Goal: Task Accomplishment & Management: Manage account settings

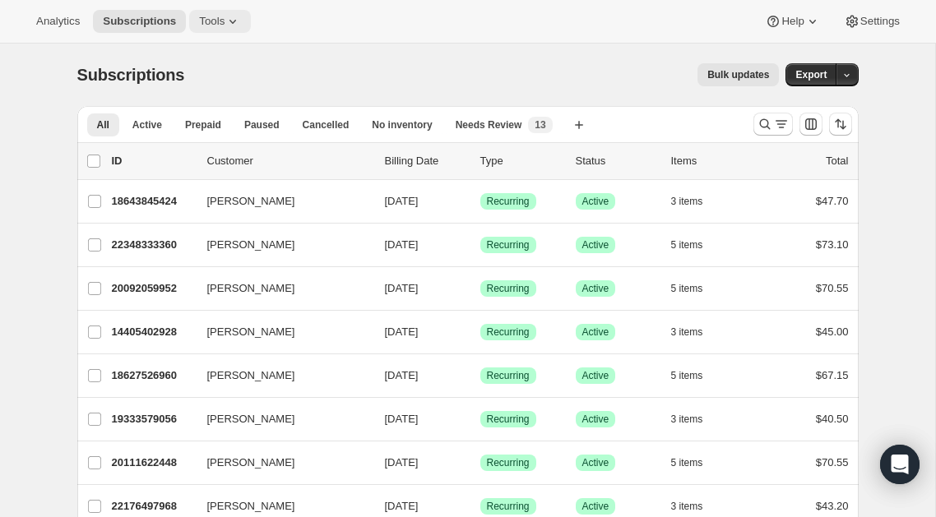
click at [251, 21] on button "Tools" at bounding box center [220, 21] width 62 height 23
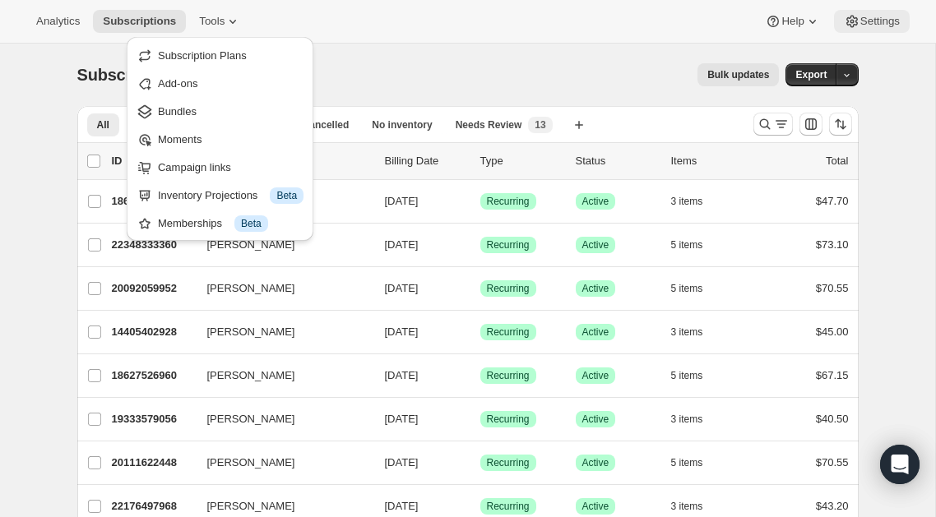
click at [885, 23] on span "Settings" at bounding box center [879, 21] width 39 height 13
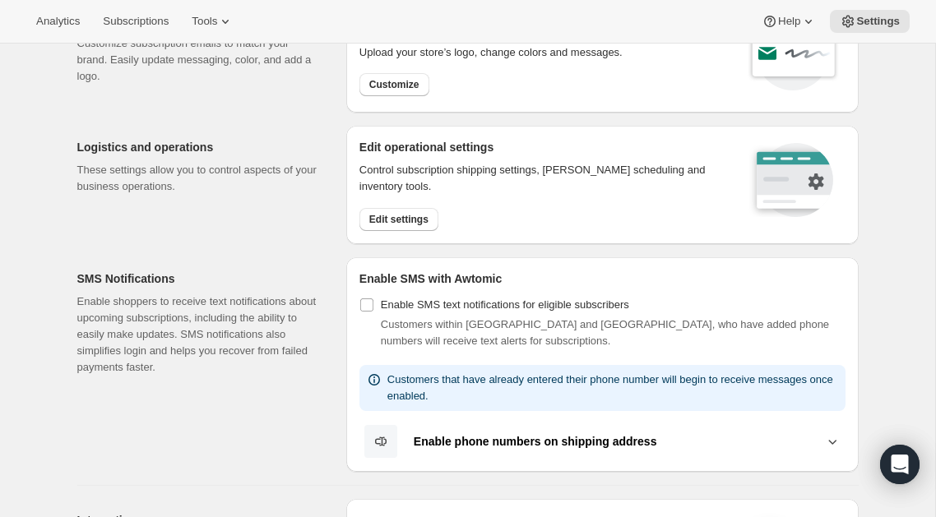
scroll to position [108, 0]
click at [400, 221] on span "Edit settings" at bounding box center [398, 218] width 59 height 13
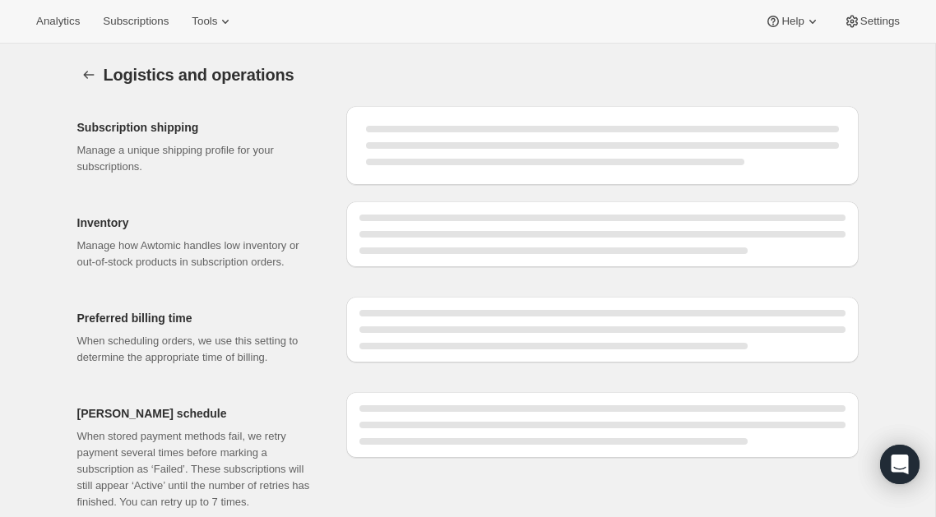
select select "02:00"
select select "DAY"
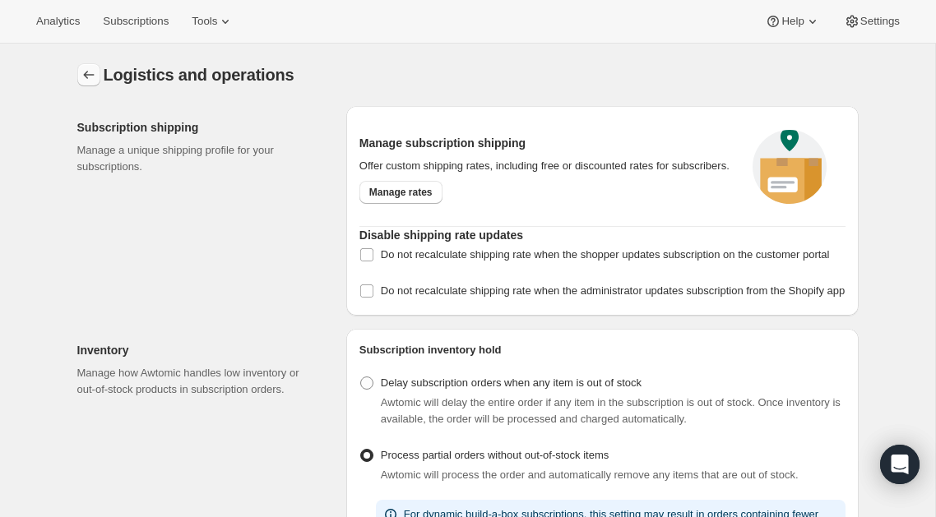
click at [93, 70] on icon "Settings" at bounding box center [89, 75] width 16 height 16
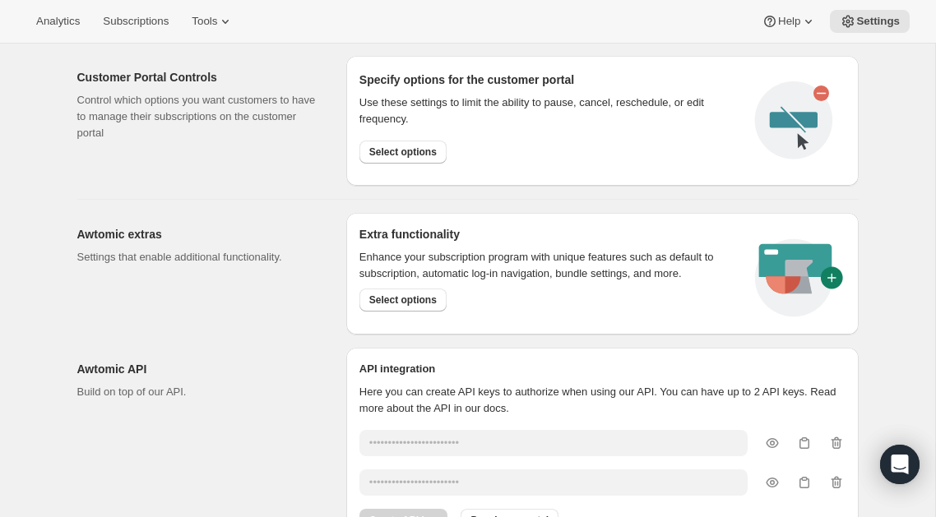
scroll to position [910, 0]
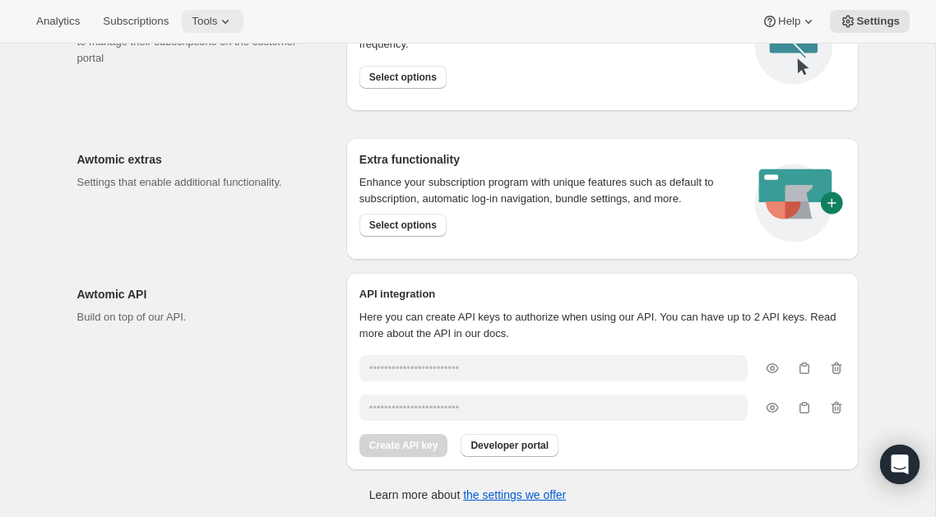
click at [233, 20] on icon at bounding box center [225, 21] width 16 height 16
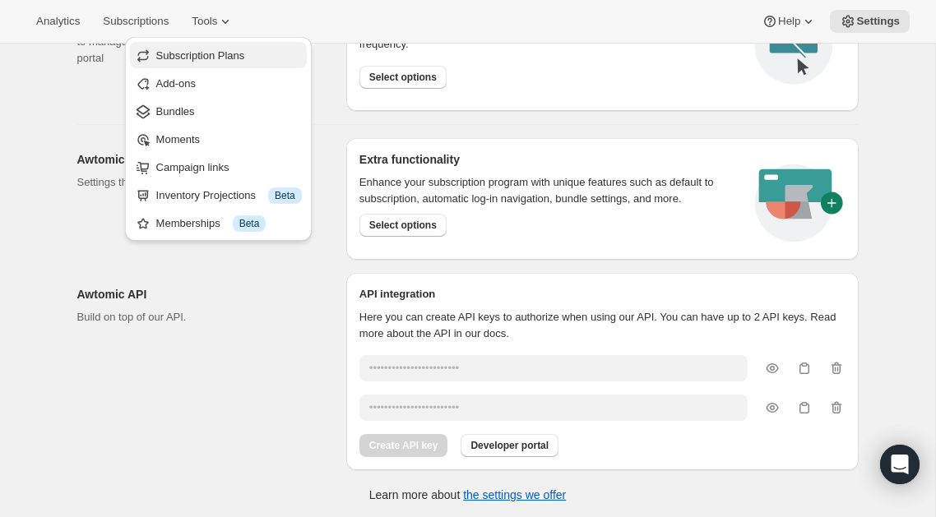
click at [232, 57] on span "Subscription Plans" at bounding box center [200, 55] width 89 height 12
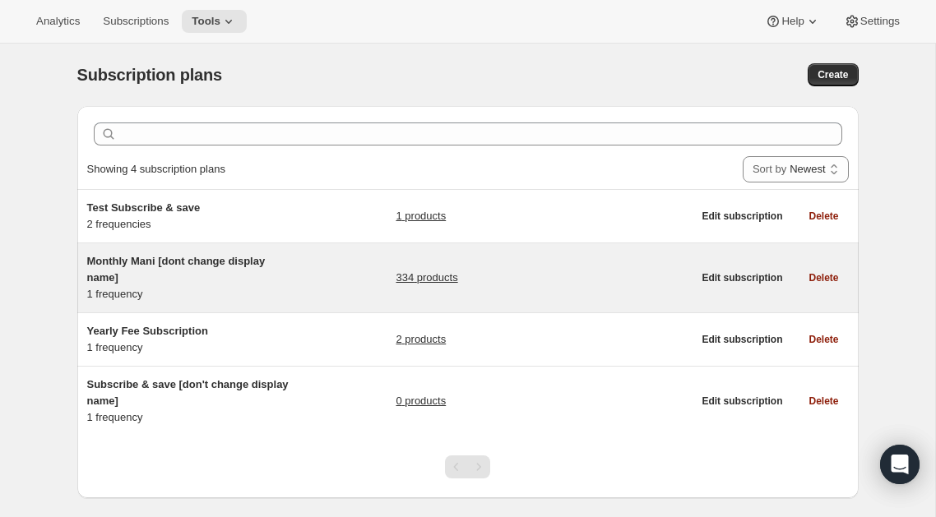
click at [231, 258] on span "Monthly Mani [dont change display name]" at bounding box center [176, 269] width 178 height 29
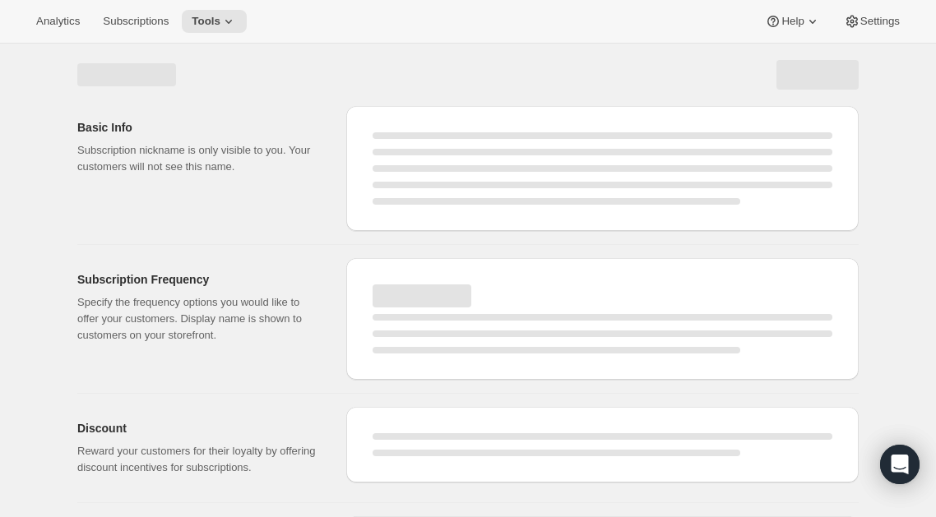
select select "WEEK"
select select "MONTH"
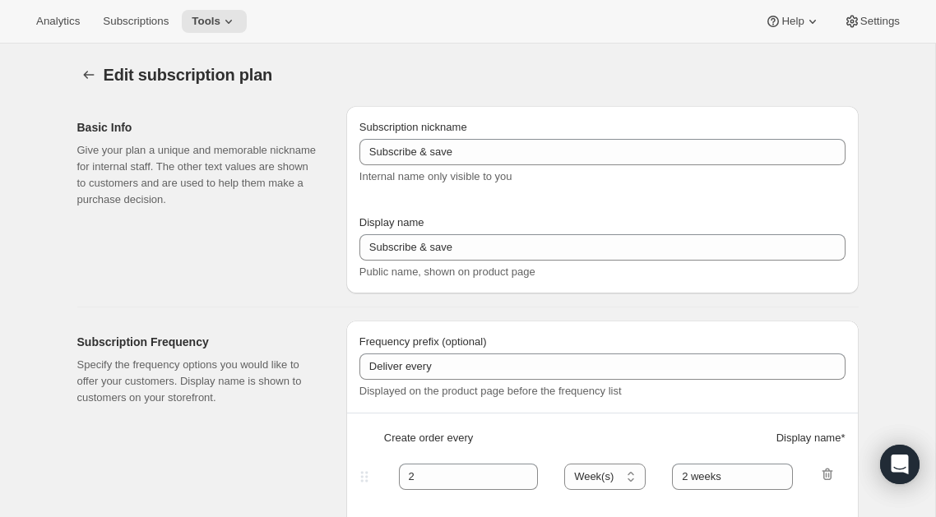
type input "Monthly Mani [dont change display name]"
type input "Monthly Mani"
type input "Deliver"
type input "1"
select select "MONTH"
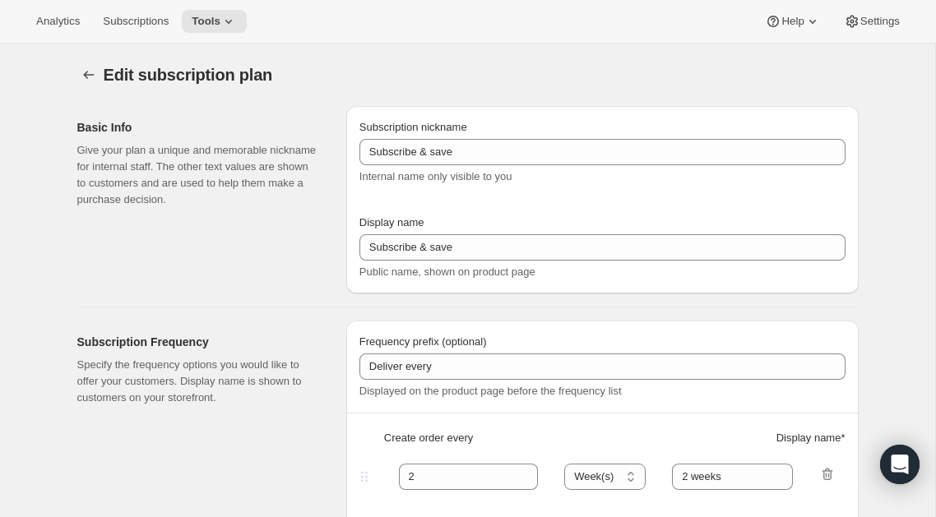
type input "Every 1 Month"
checkbox input "true"
select select "MONTHDAY"
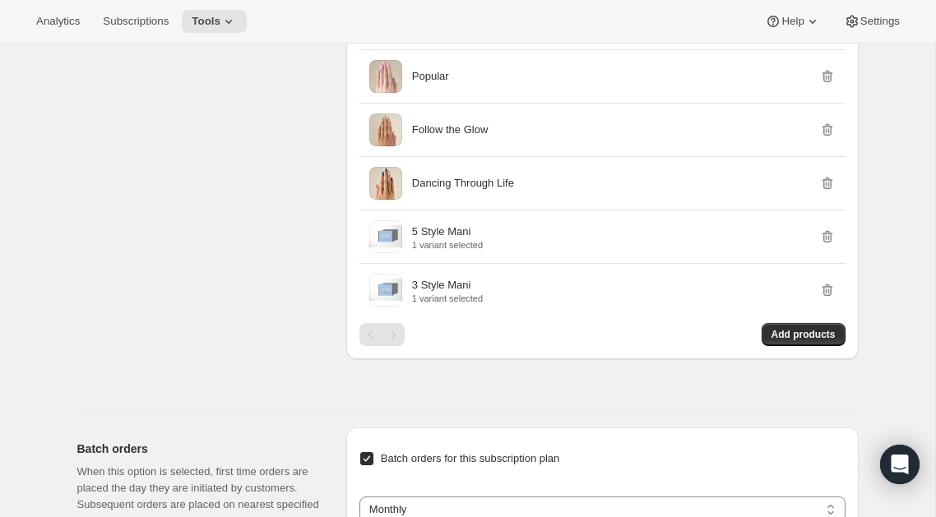
scroll to position [18621, 0]
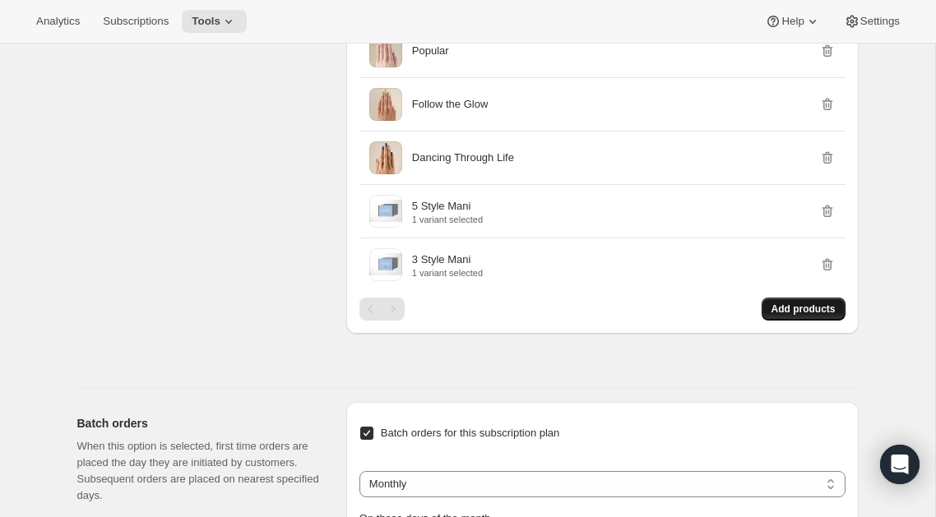
click at [769, 319] on button "Add products" at bounding box center [803, 309] width 84 height 23
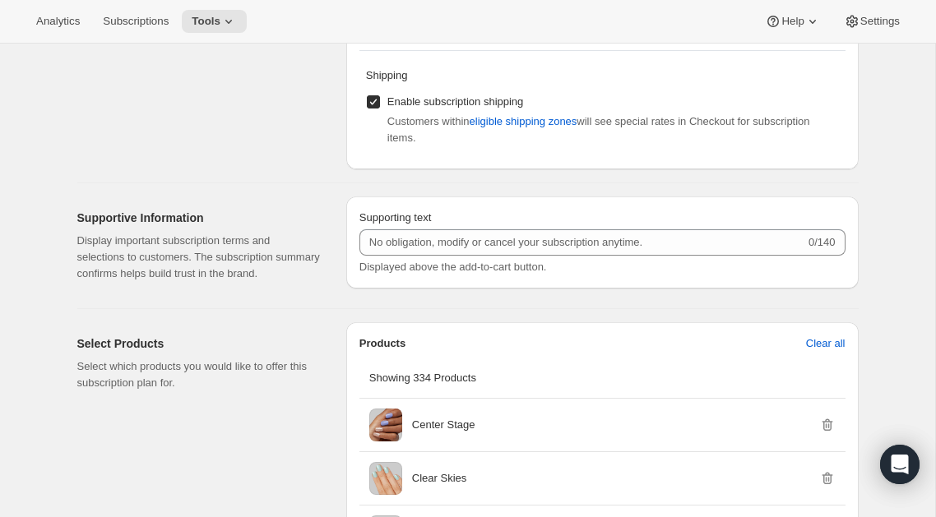
scroll to position [672, 0]
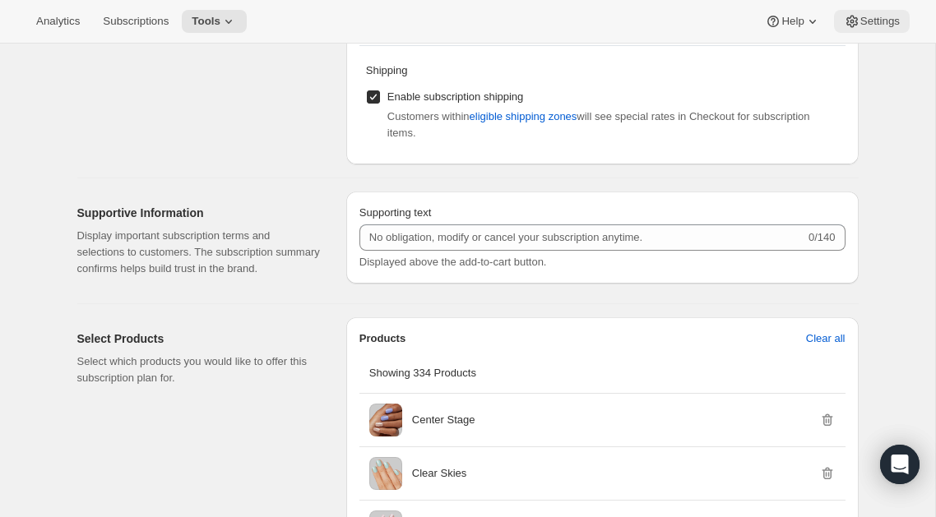
click at [866, 24] on span "Settings" at bounding box center [879, 21] width 39 height 13
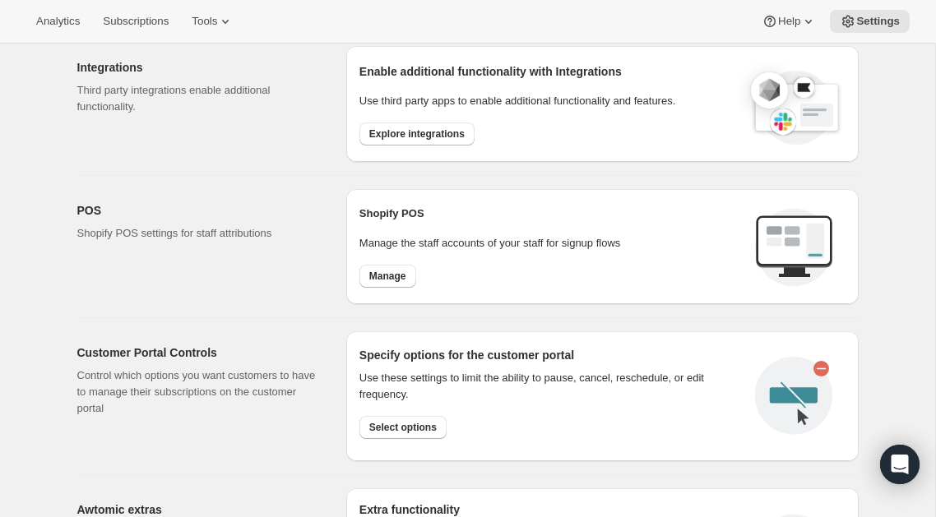
scroll to position [783, 0]
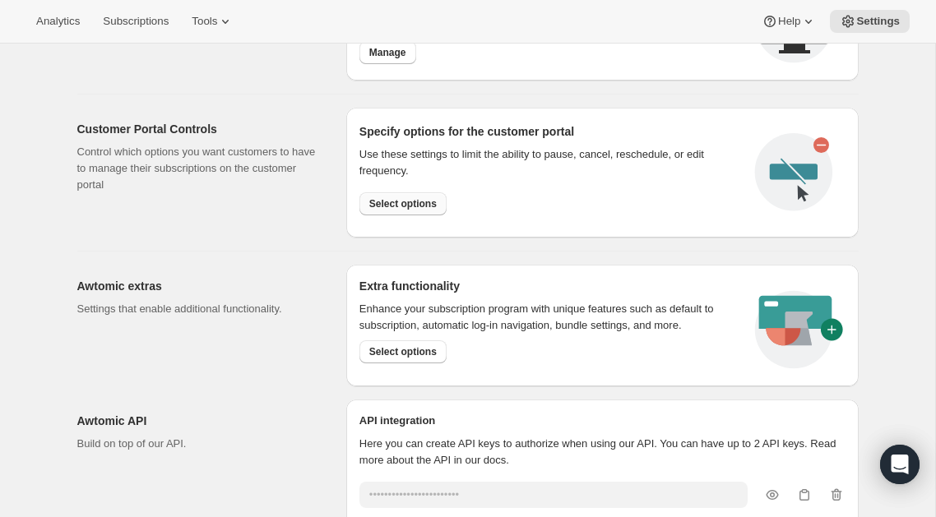
click at [429, 207] on span "Select options" at bounding box center [402, 203] width 67 height 13
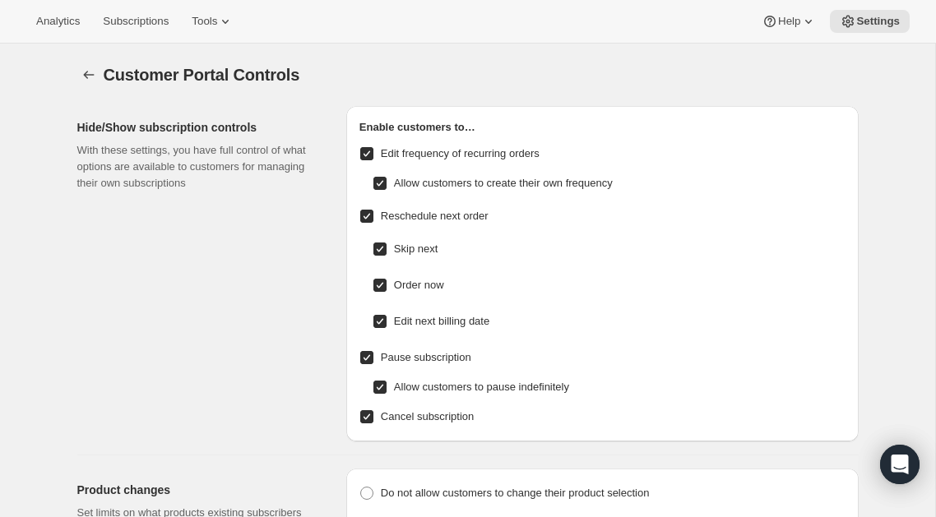
click at [101, 69] on div at bounding box center [90, 74] width 26 height 23
click at [84, 76] on icon "Settings" at bounding box center [88, 75] width 11 height 8
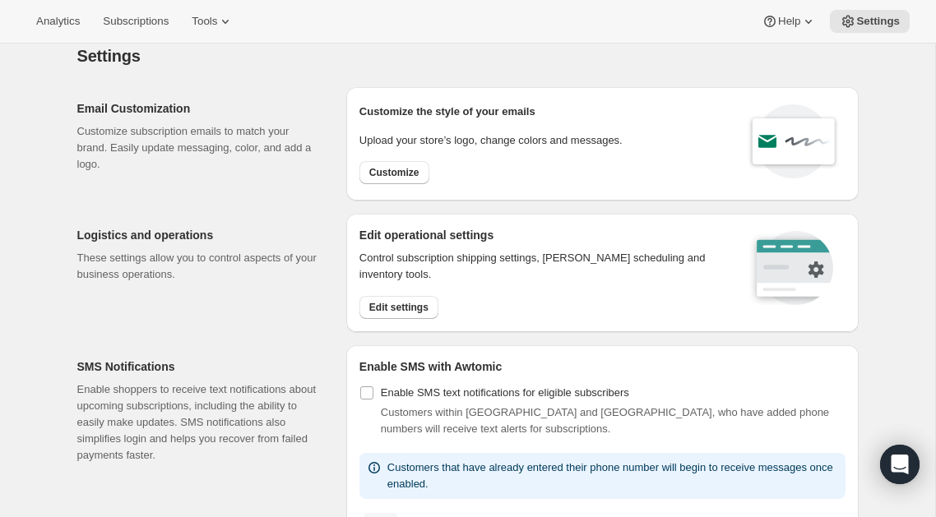
scroll to position [2, 0]
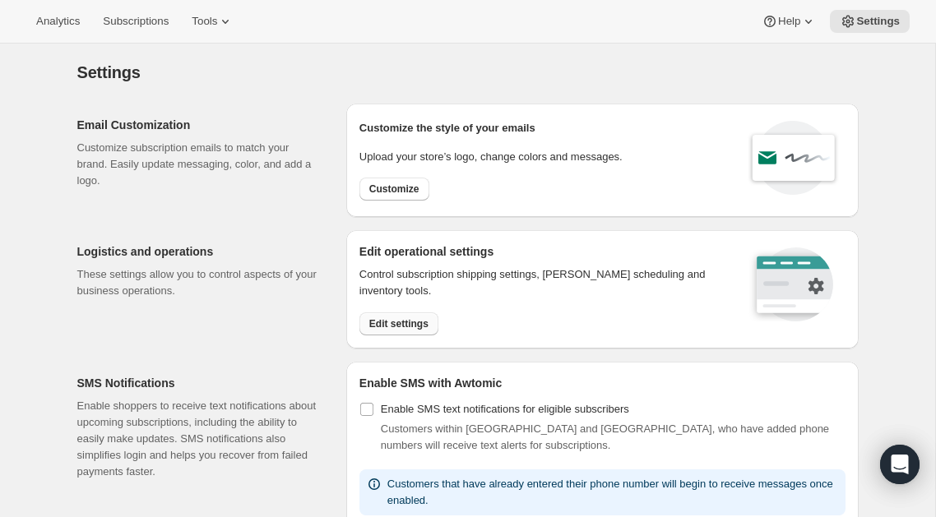
click at [404, 327] on span "Edit settings" at bounding box center [398, 323] width 59 height 13
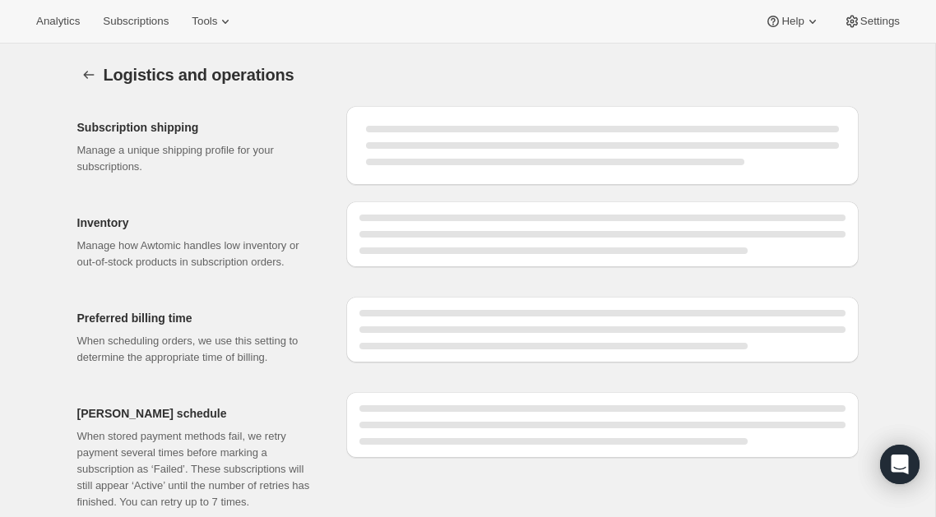
select select "02:00"
select select "DAY"
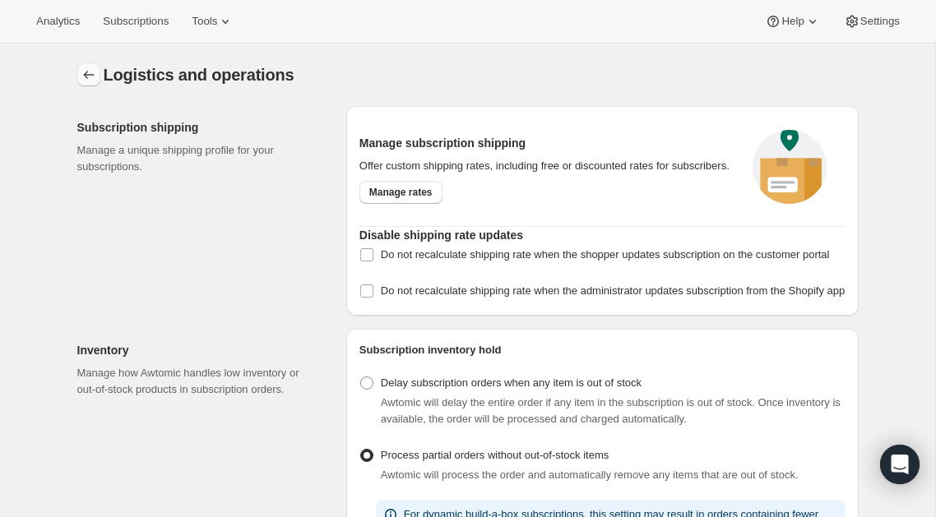
click at [85, 76] on icon "Settings" at bounding box center [88, 75] width 11 height 8
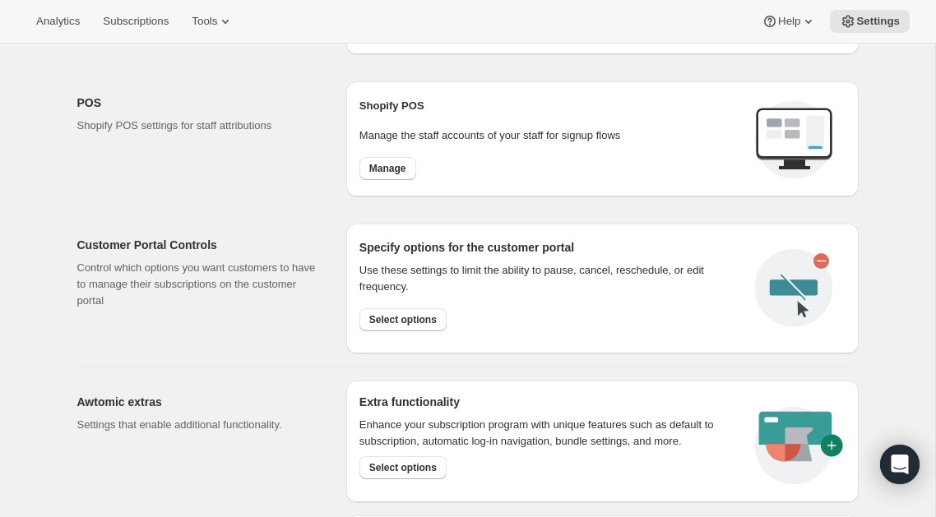
scroll to position [669, 0]
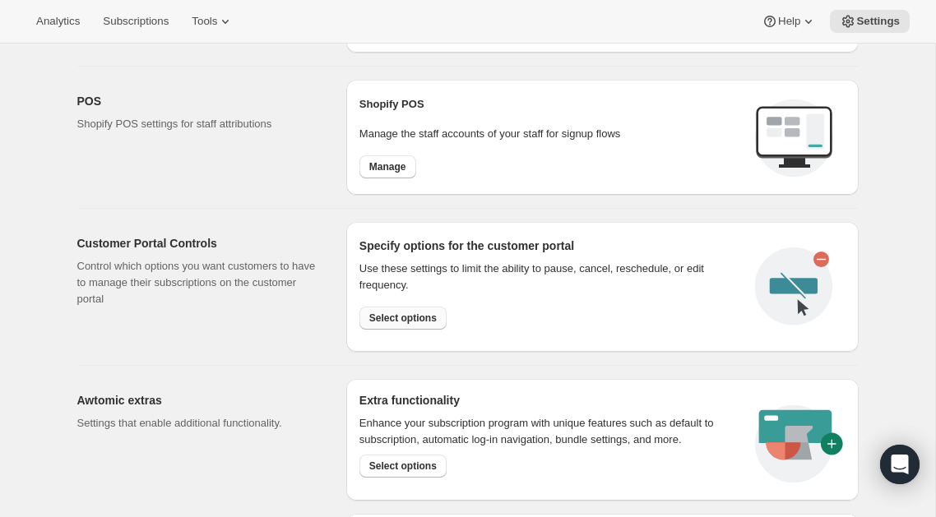
click at [416, 316] on span "Select options" at bounding box center [402, 318] width 67 height 13
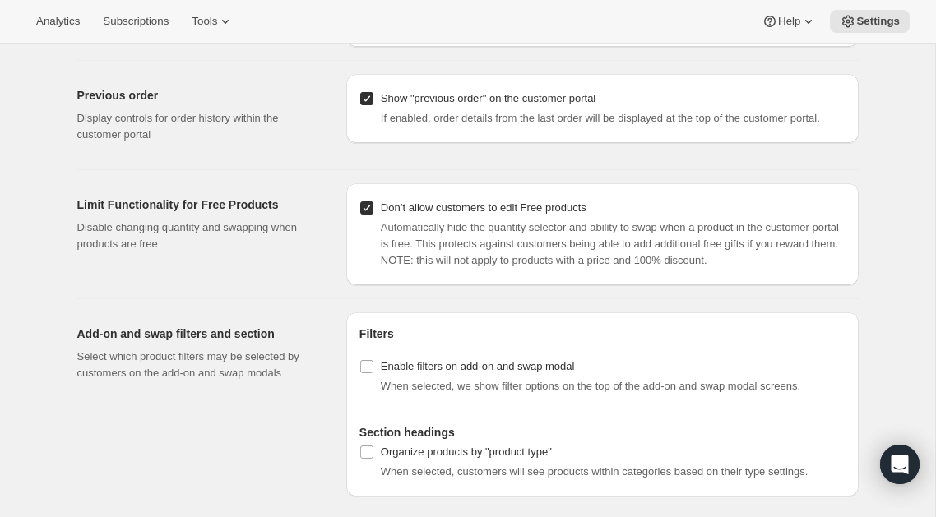
scroll to position [1655, 0]
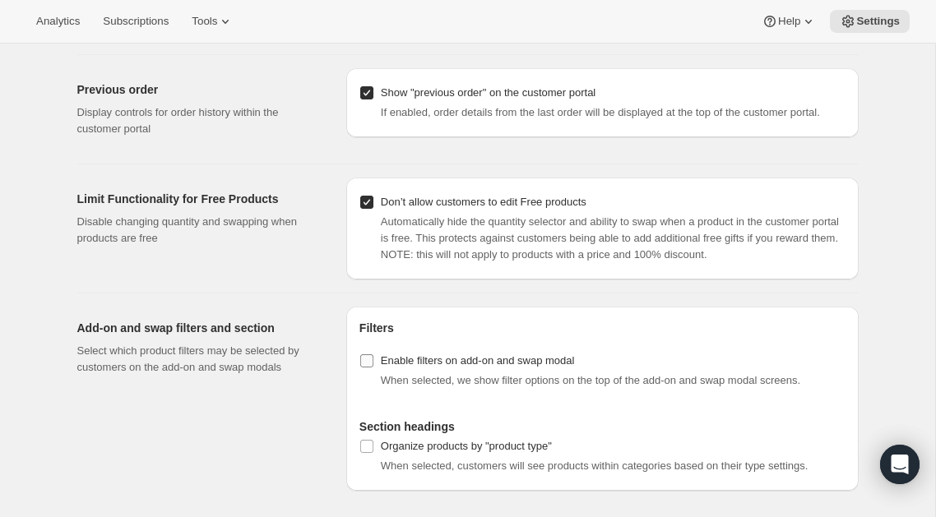
click at [368, 360] on input "Enable filters on add-on and swap modal" at bounding box center [366, 360] width 13 height 13
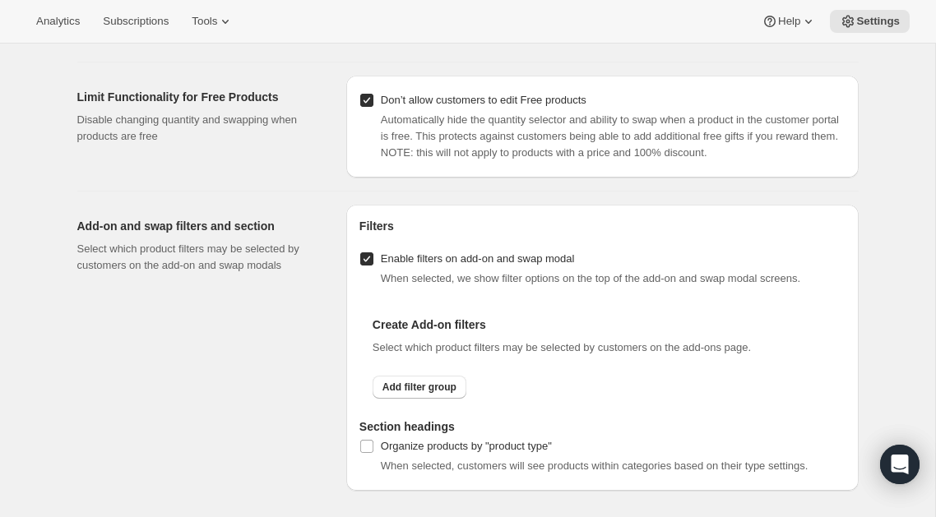
click at [367, 263] on input "Enable filters on add-on and swap modal" at bounding box center [366, 258] width 13 height 13
checkbox input "false"
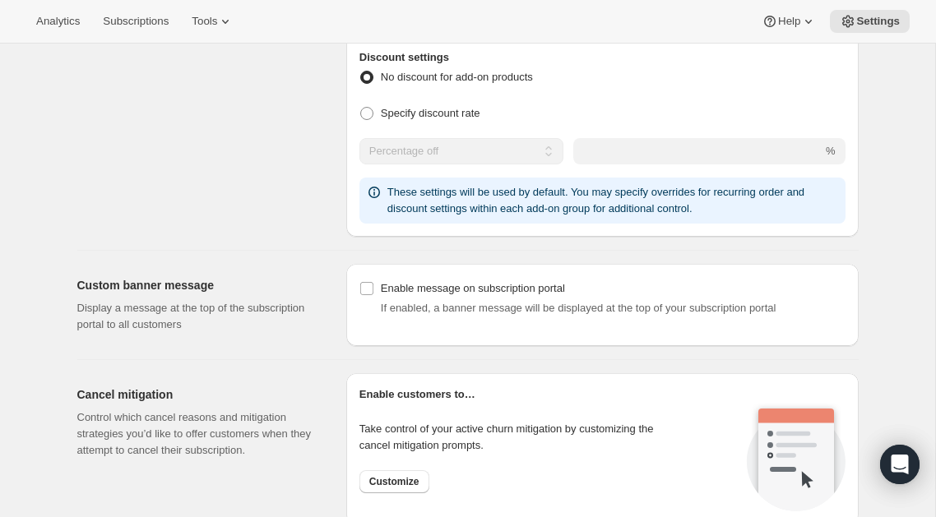
scroll to position [866, 0]
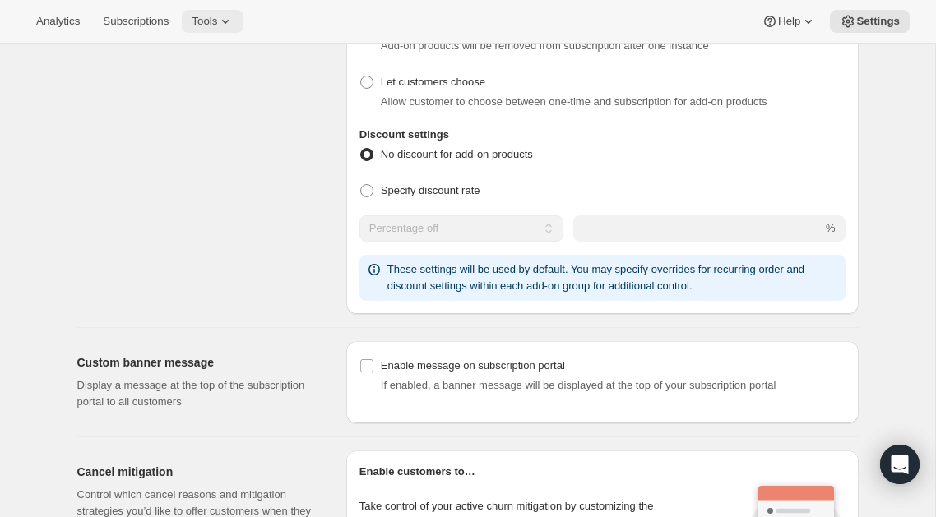
click at [225, 31] on button "Tools" at bounding box center [213, 21] width 62 height 23
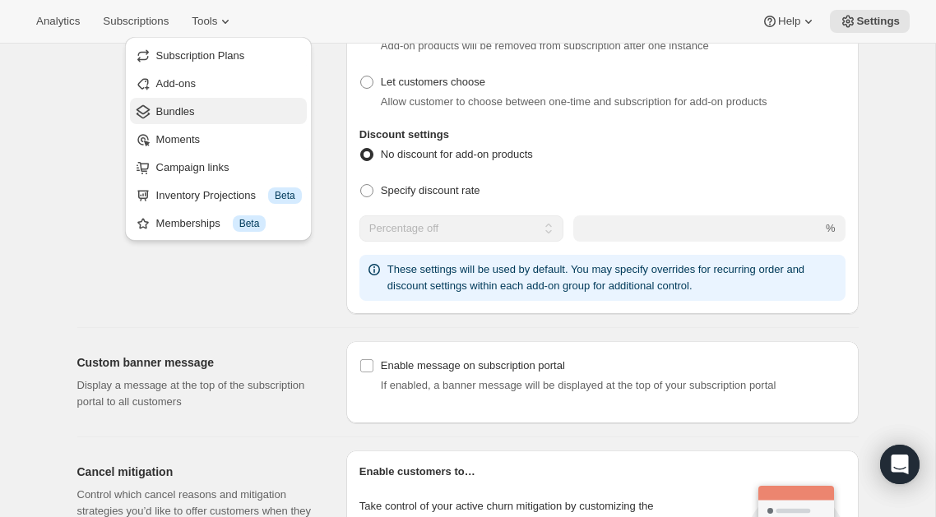
click at [193, 117] on span "Bundles" at bounding box center [175, 111] width 39 height 12
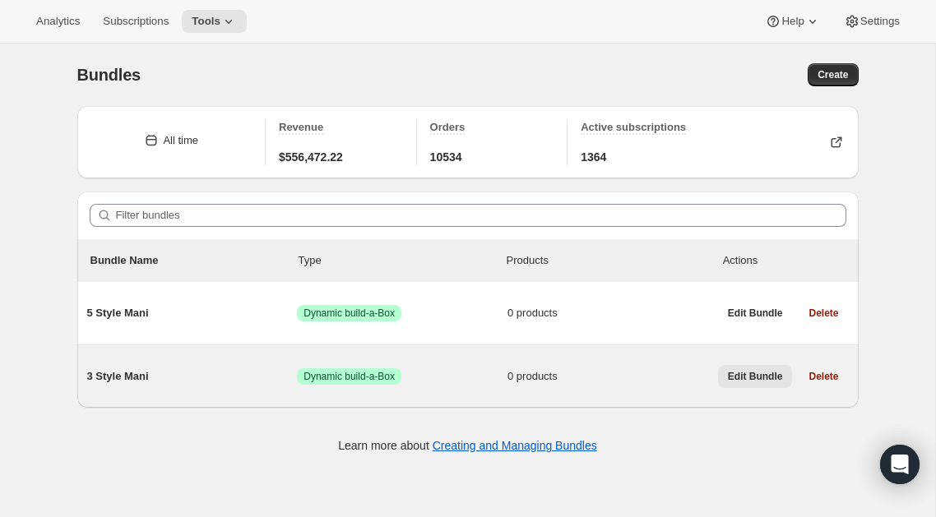
click at [736, 375] on span "Edit Bundle" at bounding box center [755, 376] width 55 height 13
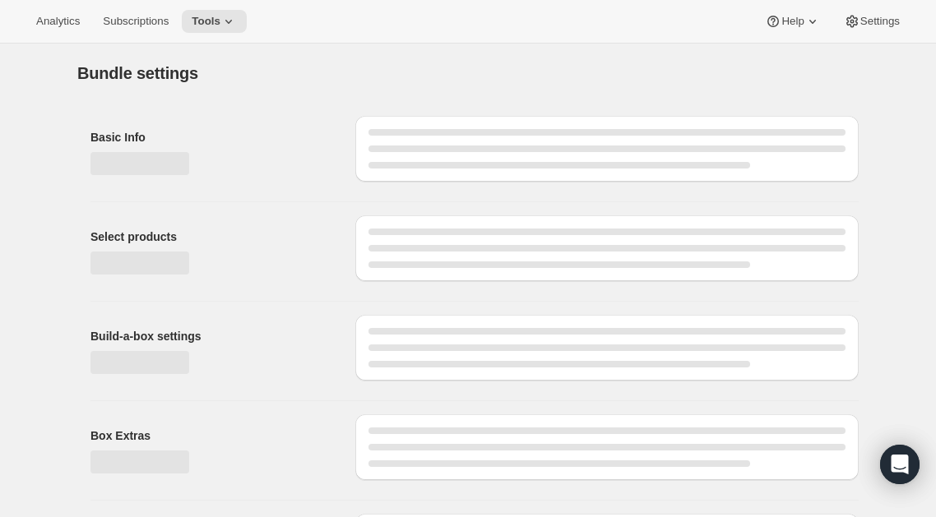
type input "3 Style Mani"
checkbox input "true"
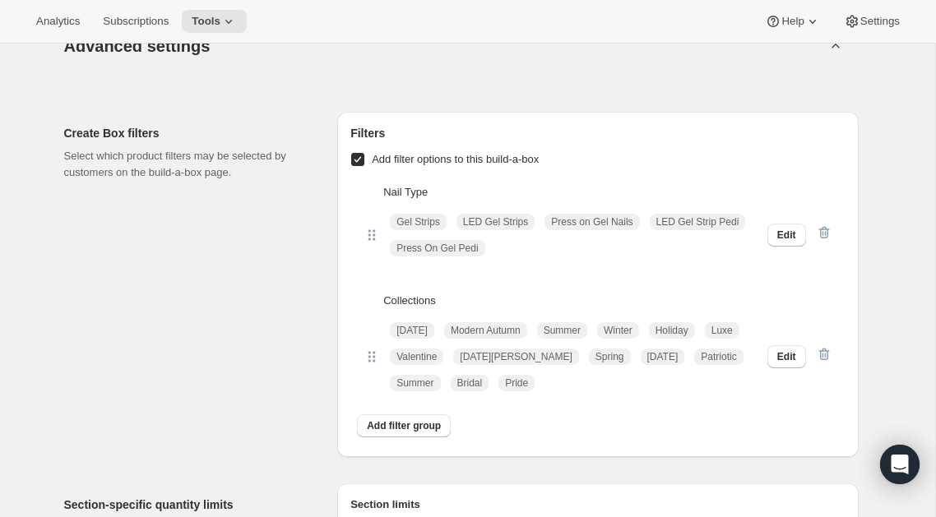
scroll to position [1171, 0]
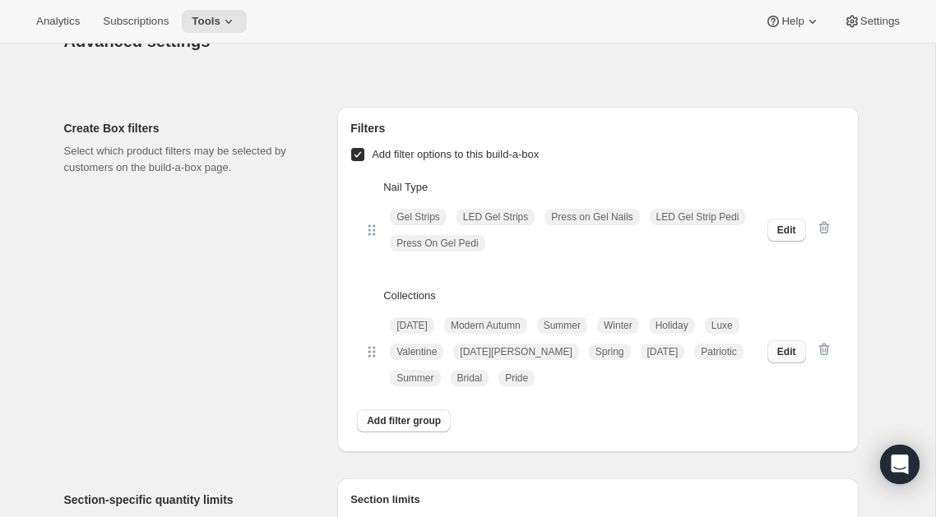
click at [790, 358] on span "Edit" at bounding box center [786, 351] width 19 height 13
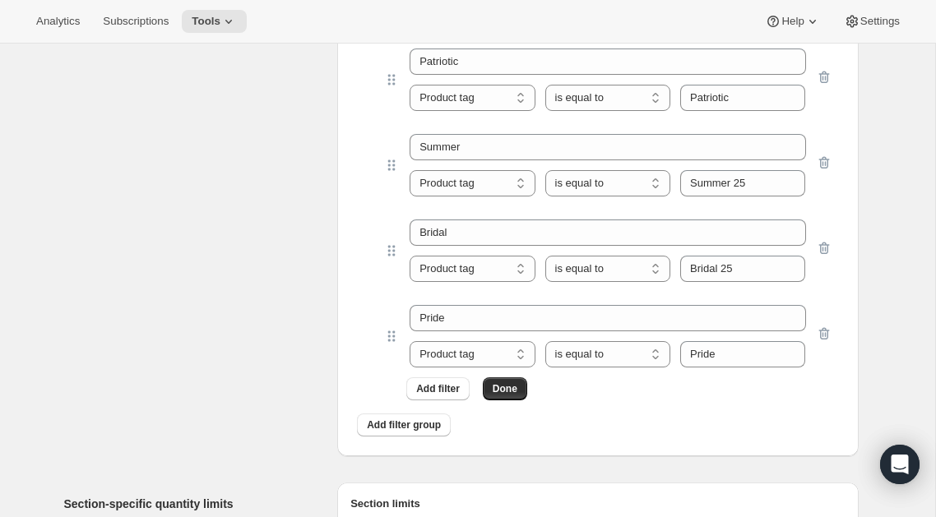
scroll to position [2400, 0]
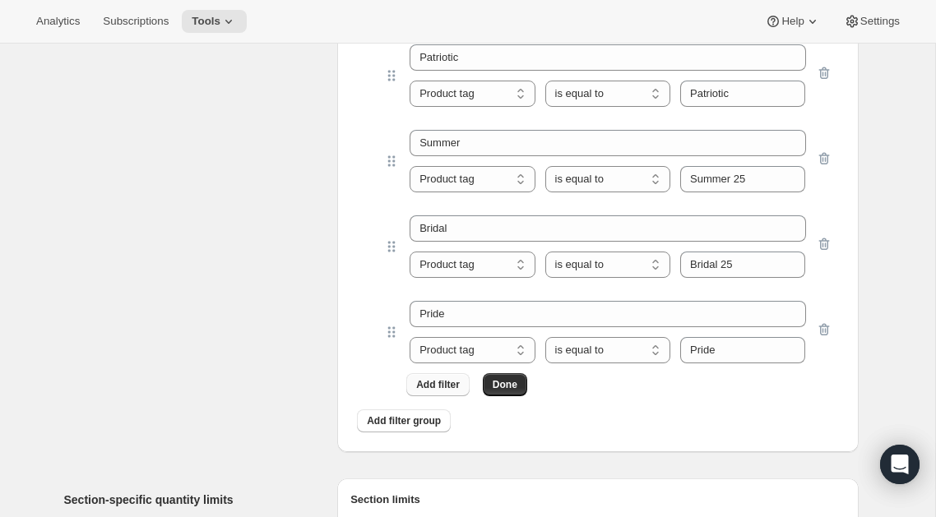
click at [444, 388] on span "Add filter" at bounding box center [438, 384] width 44 height 13
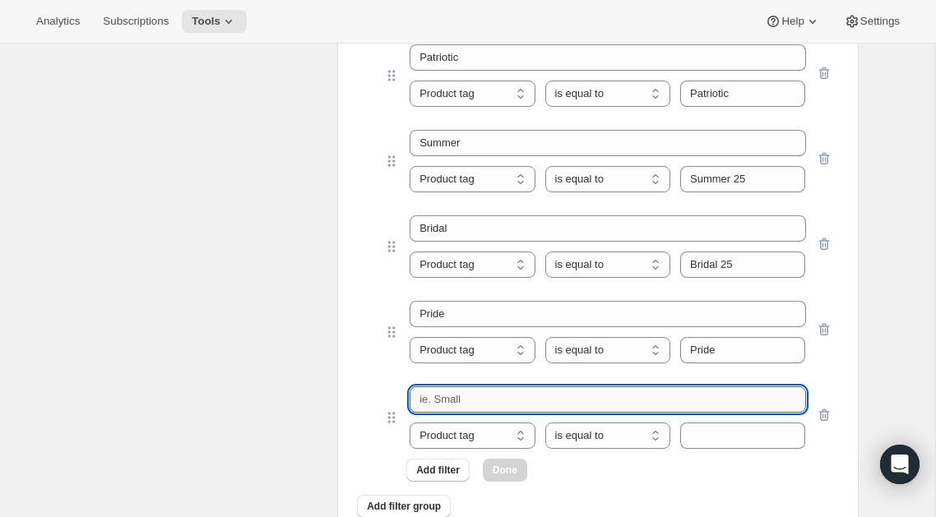
click at [440, 404] on input "text" at bounding box center [606, 399] width 395 height 26
type input "Inspired"
click at [698, 434] on input "text" at bounding box center [742, 436] width 125 height 26
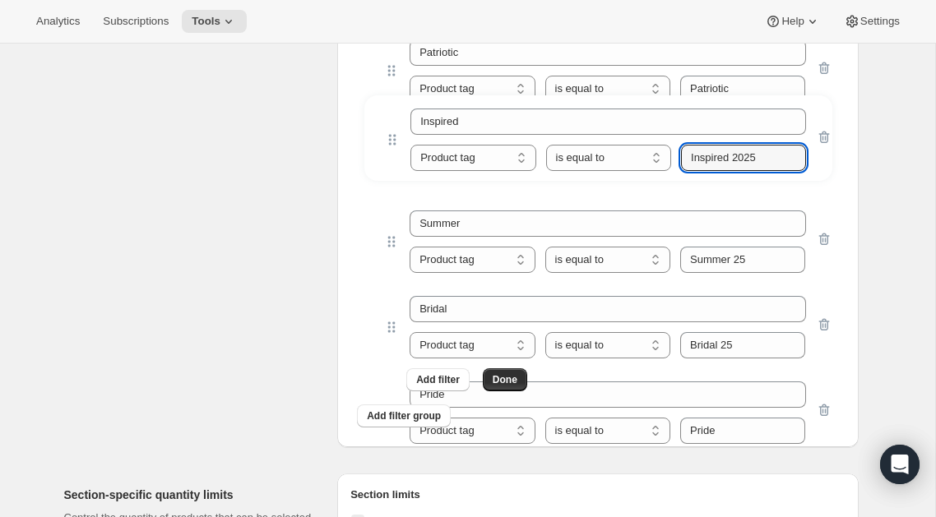
drag, startPoint x: 388, startPoint y: 418, endPoint x: 385, endPoint y: 140, distance: 277.9
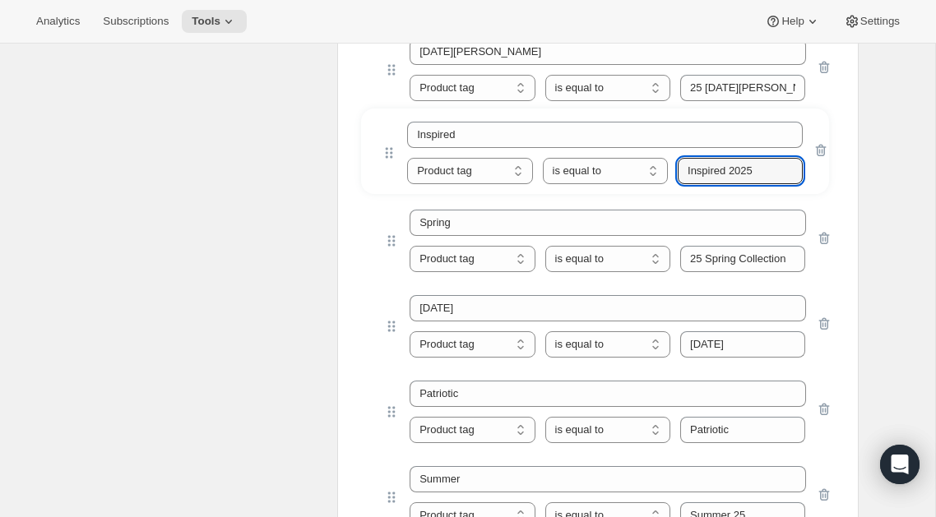
drag, startPoint x: 390, startPoint y: 398, endPoint x: 392, endPoint y: 115, distance: 282.8
click at [393, 114] on div "[DATE] Product tag Variant's title Product tag is equal to is not equal to cont…" at bounding box center [597, 37] width 468 height 1220
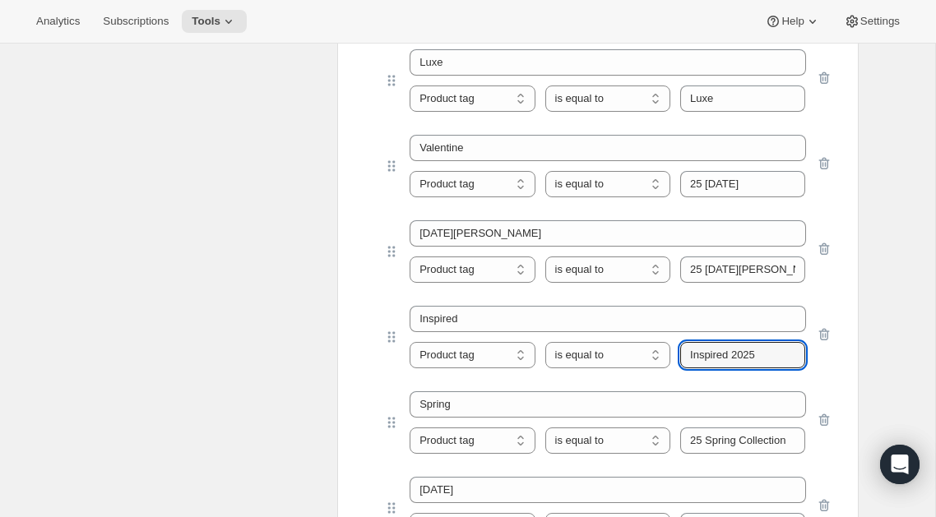
scroll to position [1865, 0]
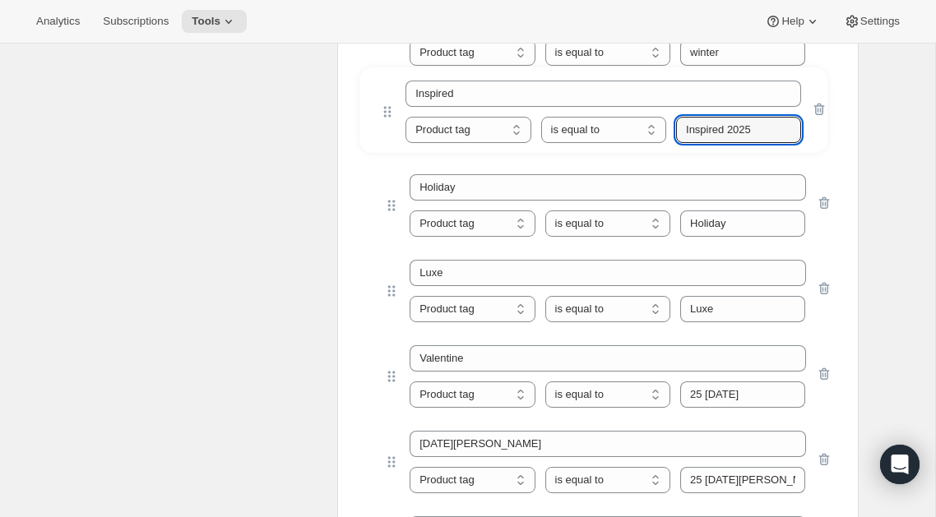
drag, startPoint x: 392, startPoint y: 441, endPoint x: 387, endPoint y: 110, distance: 330.5
click at [387, 108] on div "[DATE] Product tag Variant's title Product tag is equal to is not equal to cont…" at bounding box center [597, 344] width 468 height 1220
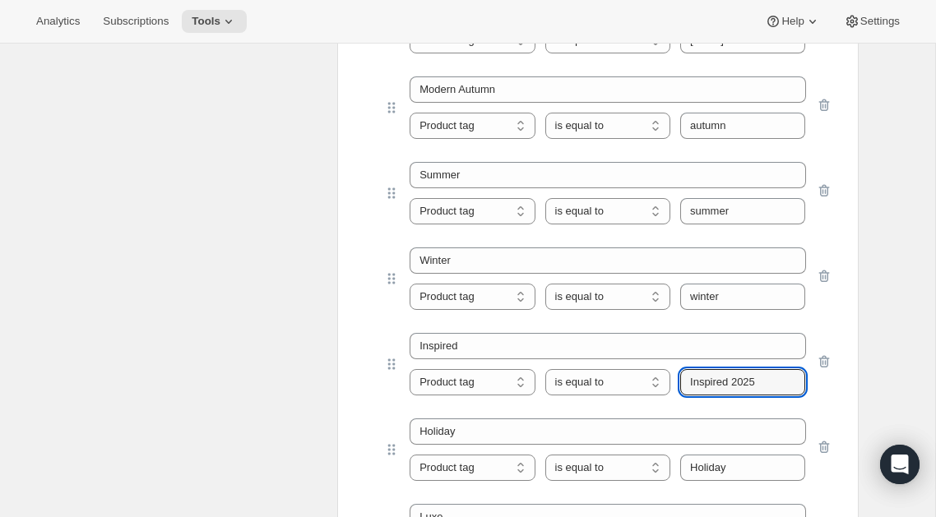
scroll to position [1600, 0]
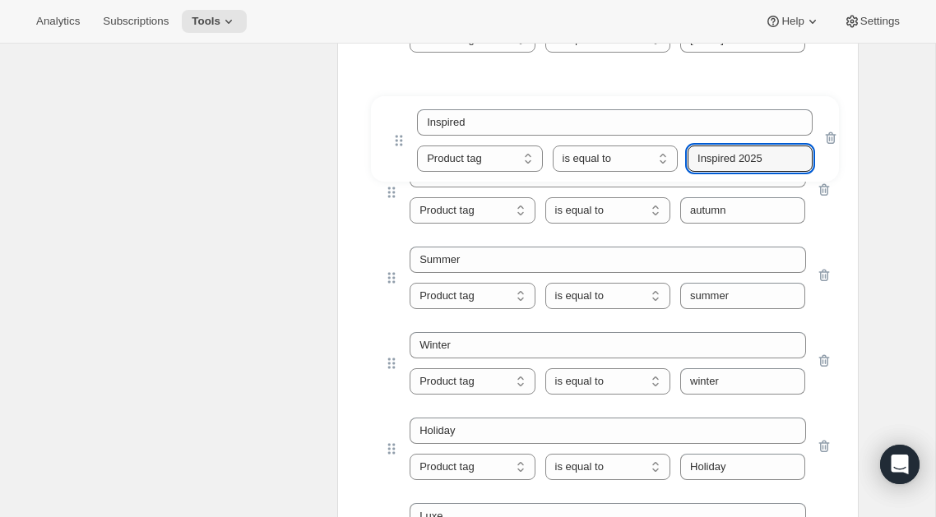
drag, startPoint x: 396, startPoint y: 357, endPoint x: 404, endPoint y: 128, distance: 228.7
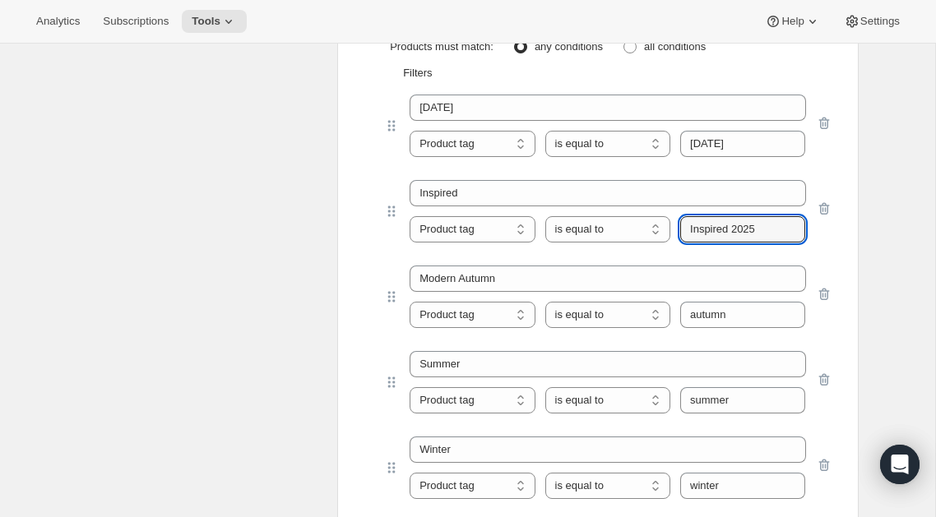
scroll to position [1441, 0]
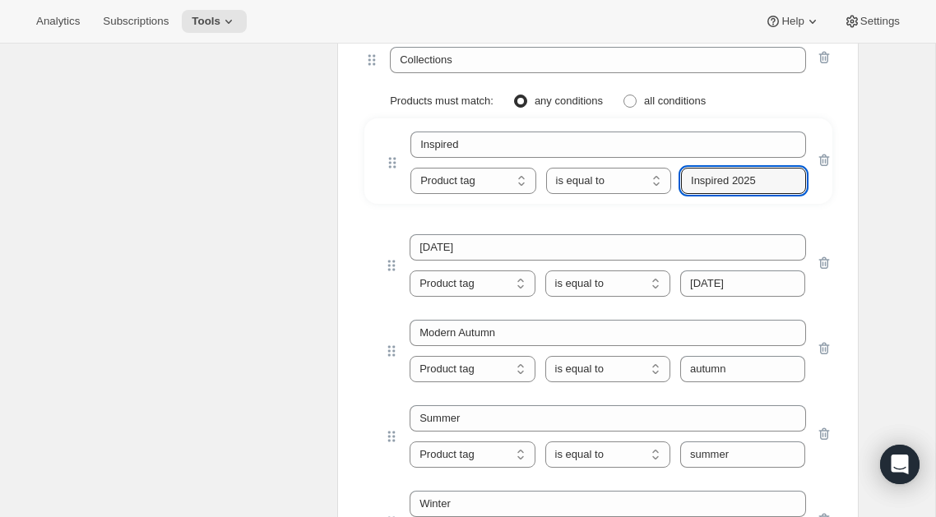
drag, startPoint x: 394, startPoint y: 266, endPoint x: 395, endPoint y: 162, distance: 104.4
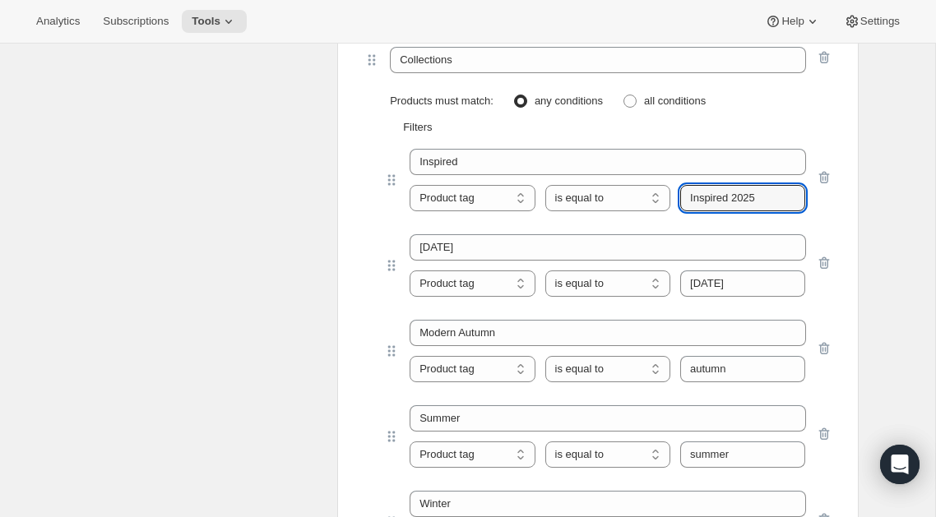
type input "Inspired 2025"
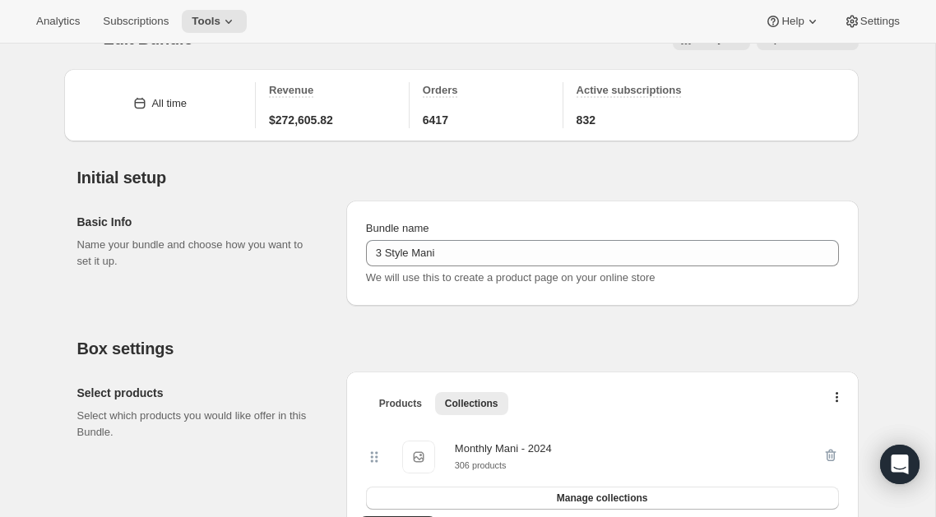
scroll to position [0, 0]
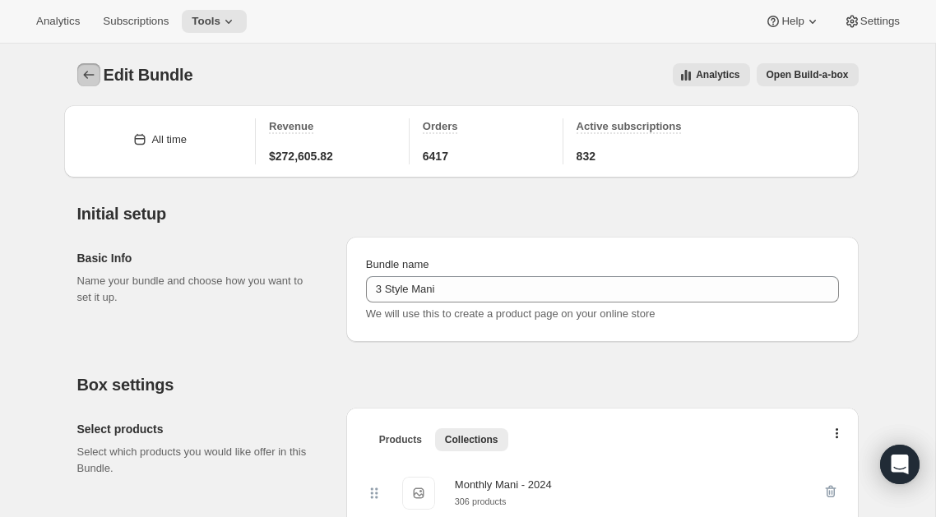
click at [85, 72] on icon "Bundles" at bounding box center [89, 75] width 16 height 16
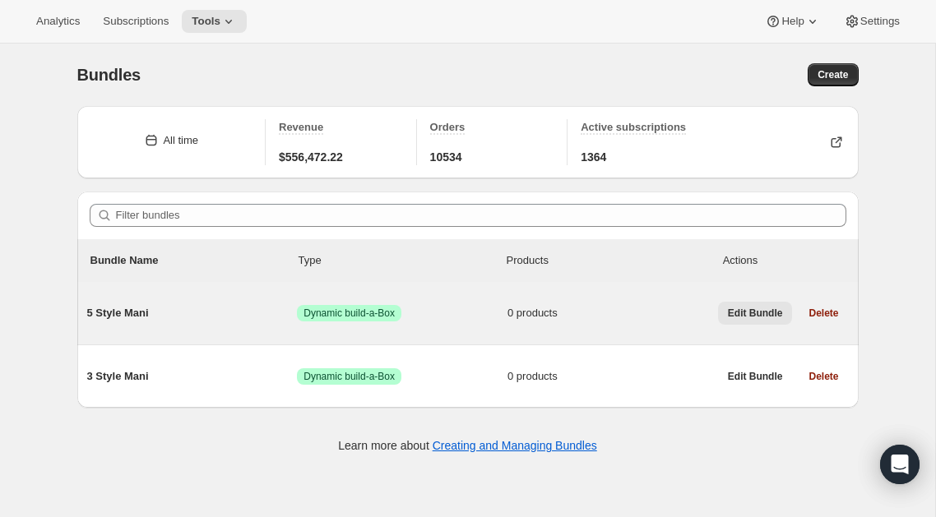
click at [741, 310] on span "Edit Bundle" at bounding box center [755, 313] width 55 height 13
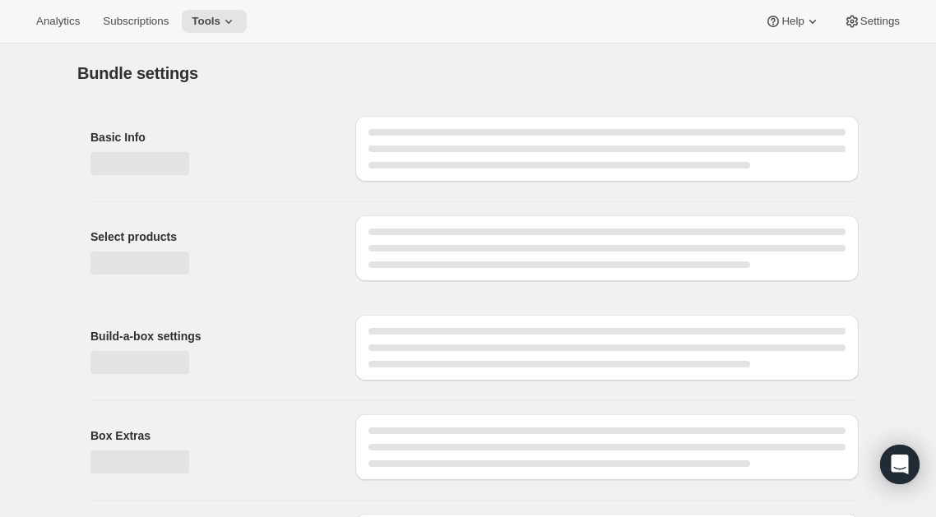
type input "5 Style Mani"
checkbox input "true"
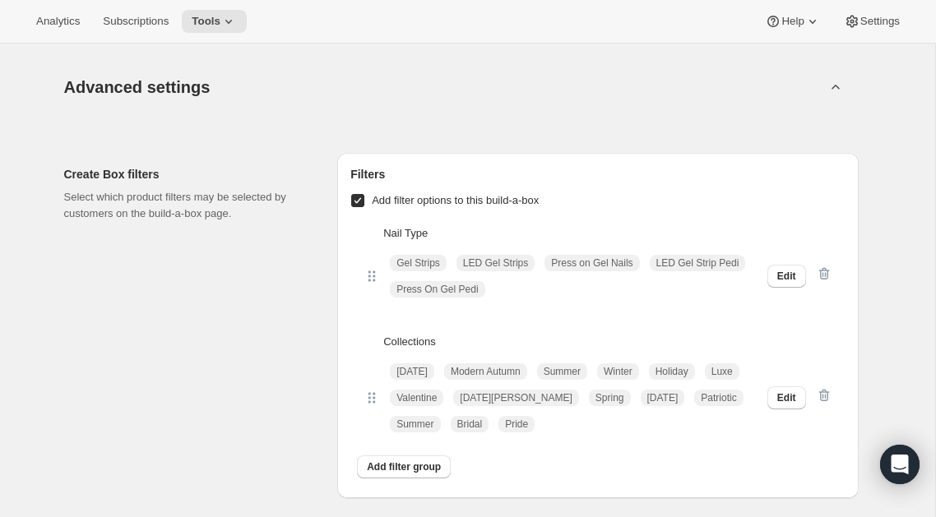
scroll to position [1130, 0]
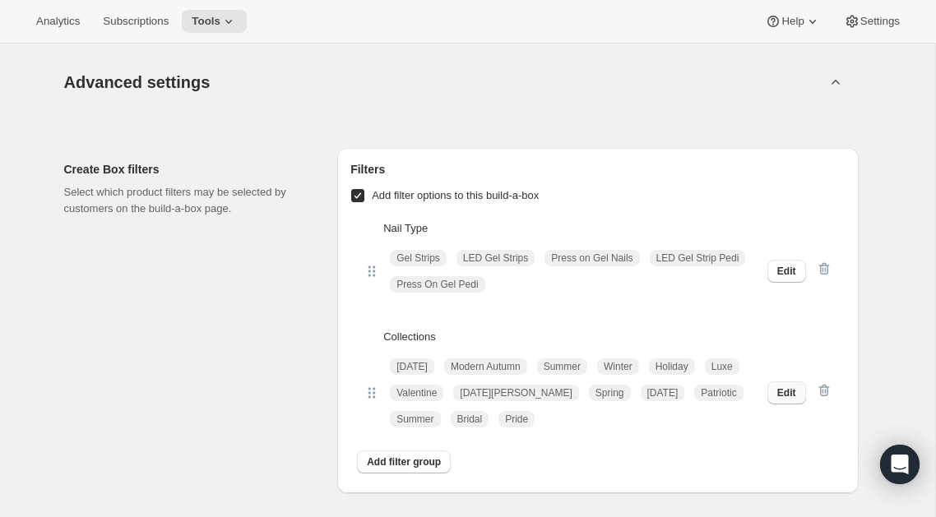
click at [794, 394] on span "Edit" at bounding box center [786, 392] width 19 height 13
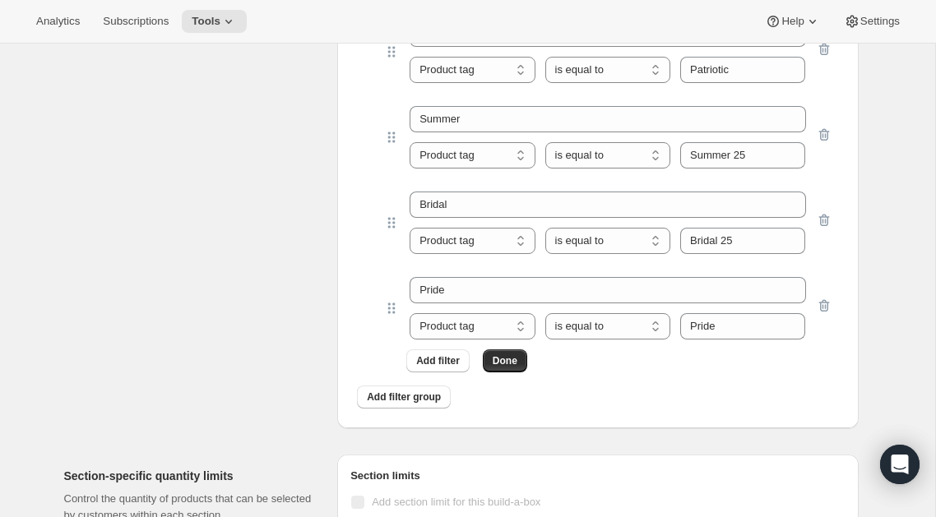
scroll to position [2428, 0]
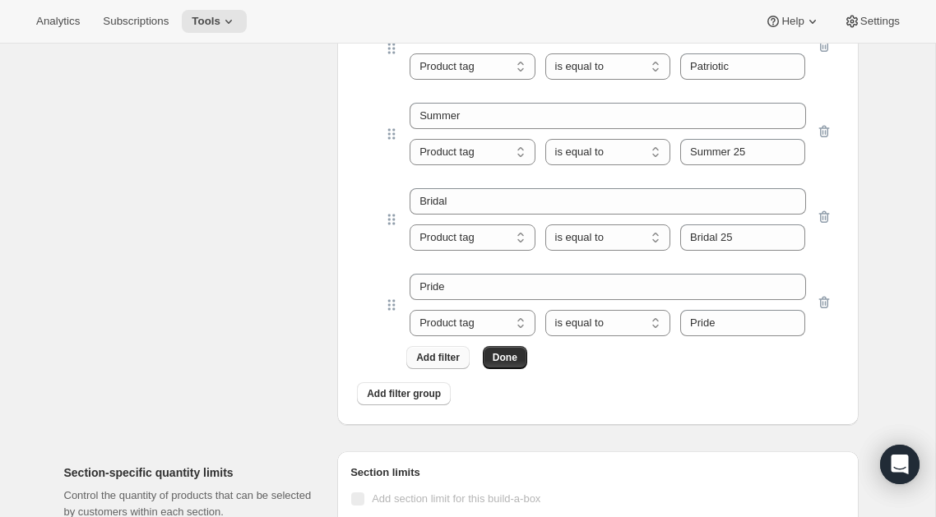
click at [454, 359] on span "Add filter" at bounding box center [438, 357] width 44 height 13
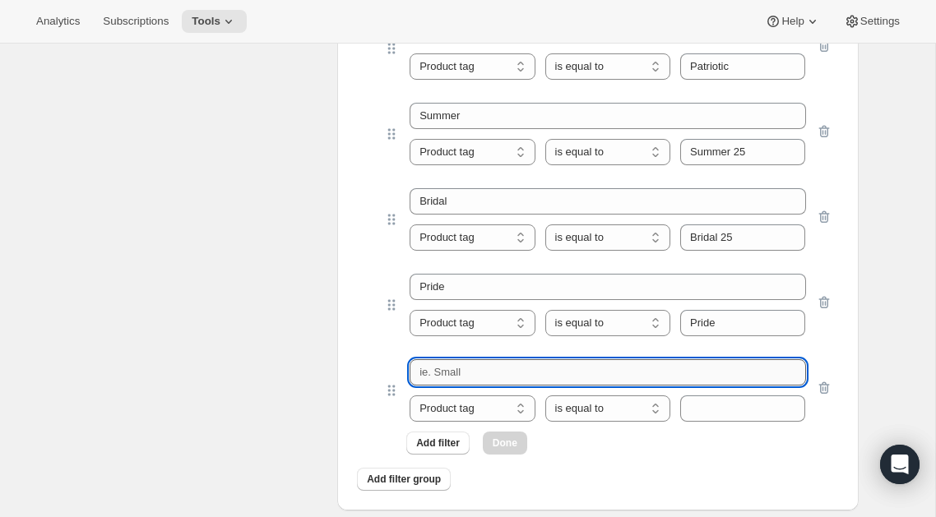
click at [447, 377] on input "text" at bounding box center [606, 372] width 395 height 26
type input "Inspired"
click at [728, 422] on input "text" at bounding box center [742, 408] width 125 height 26
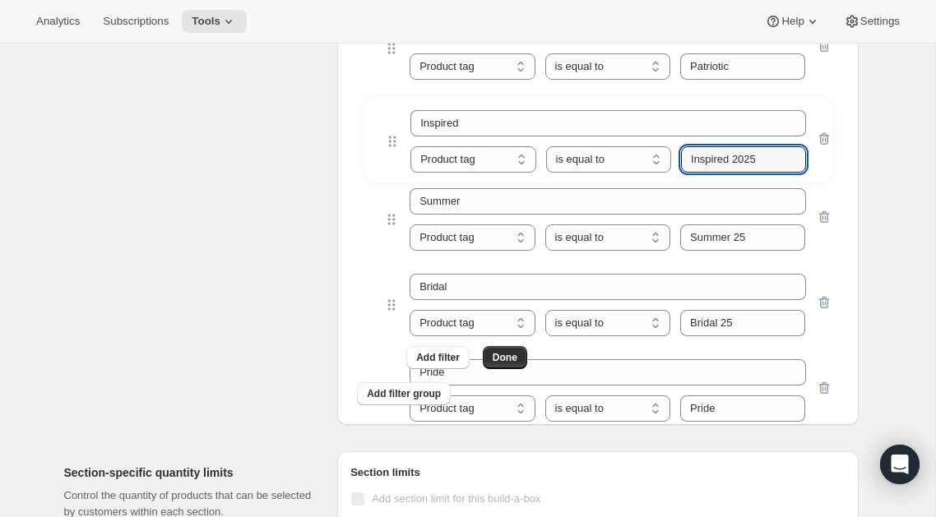
drag, startPoint x: 389, startPoint y: 388, endPoint x: 390, endPoint y: 137, distance: 250.7
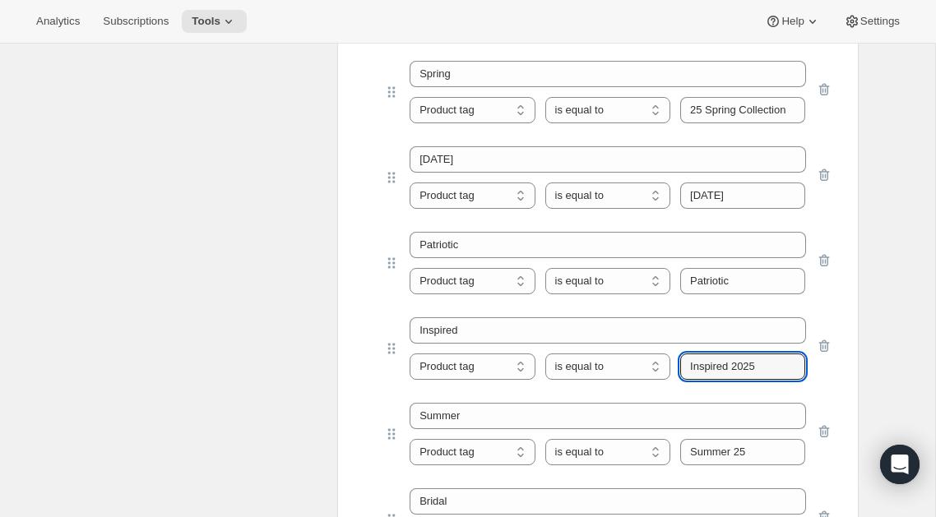
scroll to position [2184, 0]
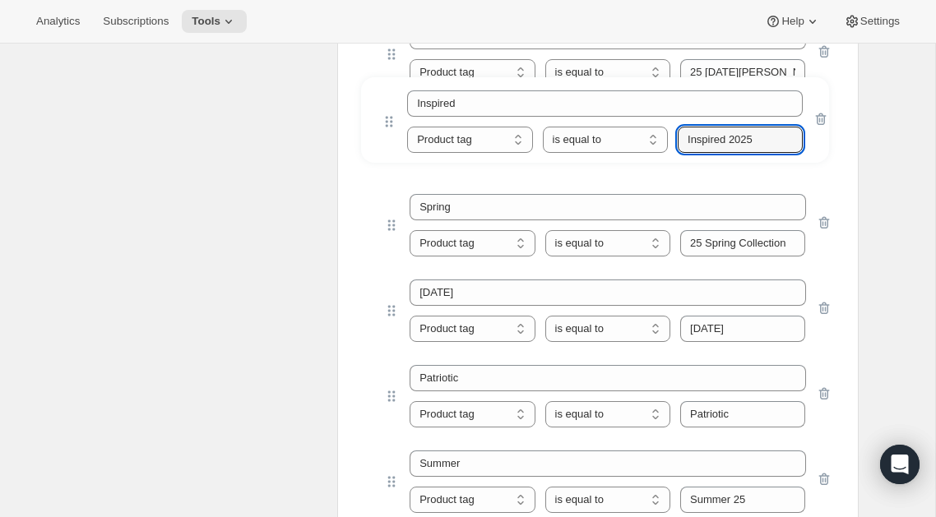
drag, startPoint x: 393, startPoint y: 381, endPoint x: 388, endPoint y: 118, distance: 262.3
click at [388, 118] on div "[DATE] Product tag Variant's title Product tag is equal to is not equal to cont…" at bounding box center [597, 21] width 468 height 1220
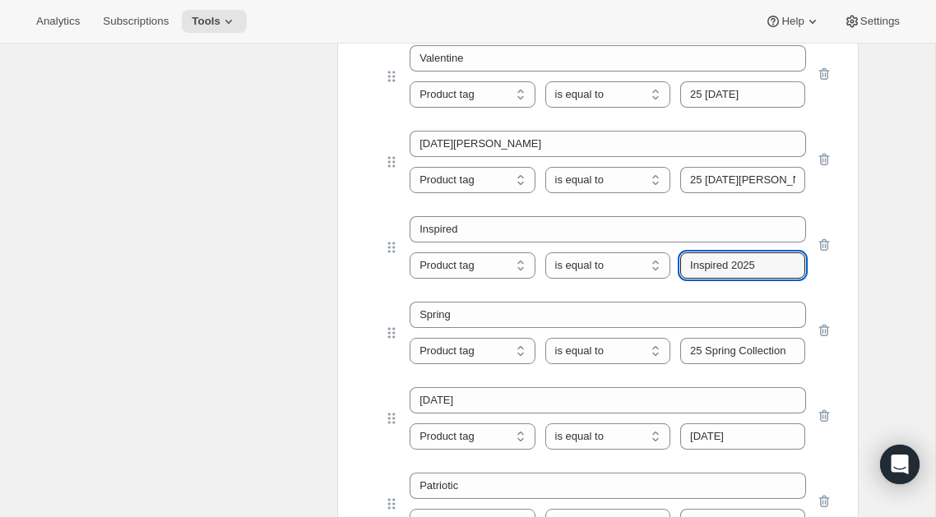
scroll to position [1993, 0]
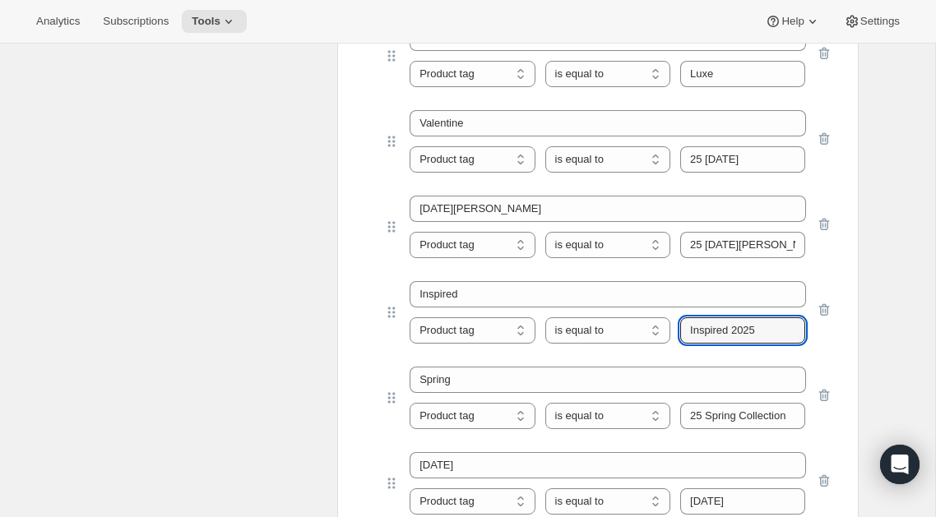
type input "Inspired 2025"
click at [390, 324] on div "Inspired Product tag Variant's title Product tag is equal to is not equal to co…" at bounding box center [607, 312] width 448 height 62
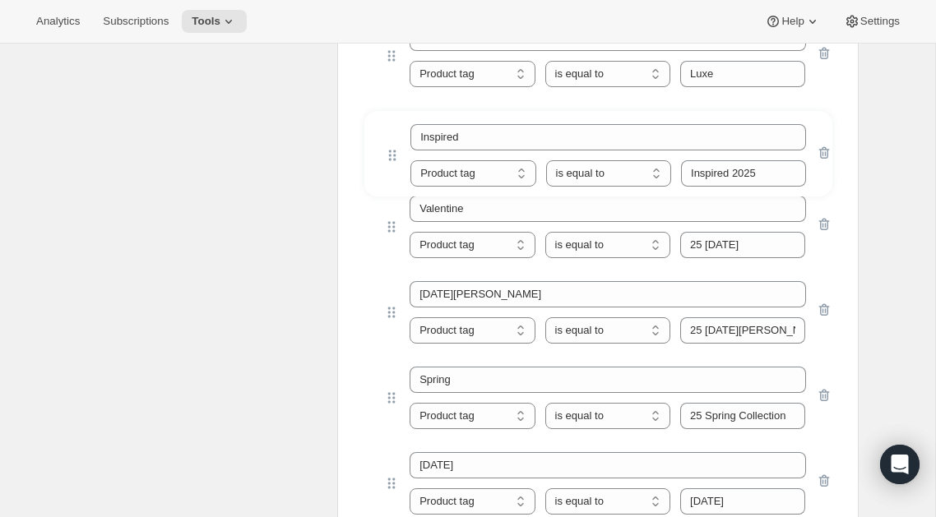
drag, startPoint x: 390, startPoint y: 313, endPoint x: 391, endPoint y: 152, distance: 161.1
click at [391, 151] on div "[DATE] Product tag Variant's title Product tag is equal to is not equal to cont…" at bounding box center [597, 194] width 468 height 1220
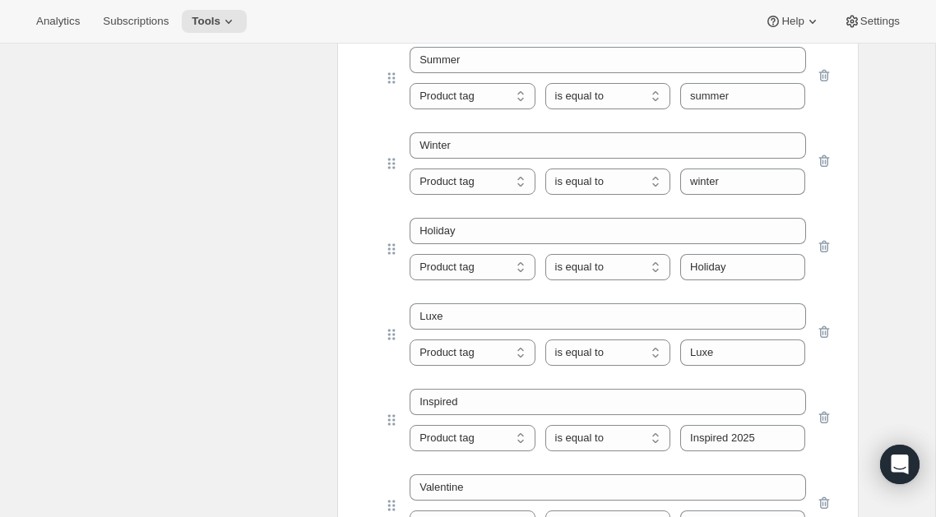
scroll to position [1718, 0]
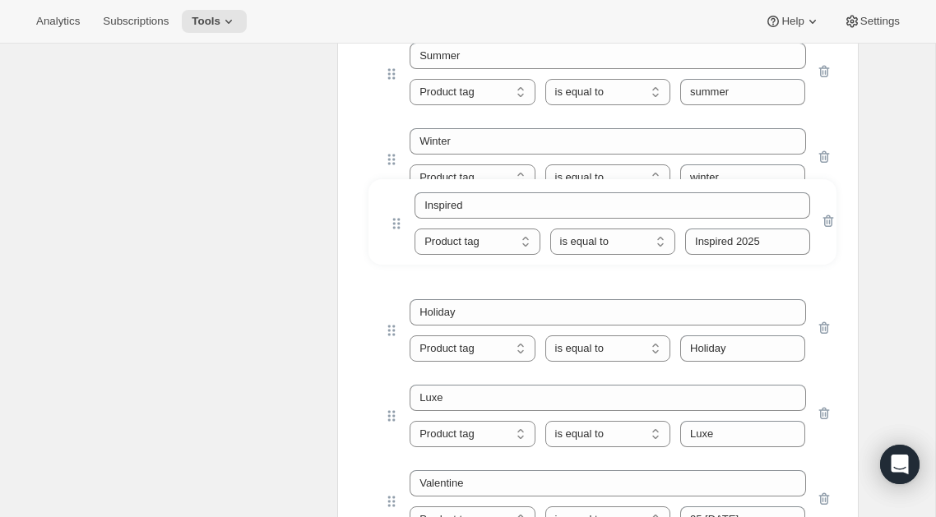
drag, startPoint x: 398, startPoint y: 419, endPoint x: 403, endPoint y: 216, distance: 203.1
click at [403, 215] on div "[DATE] Product tag Variant's title Product tag is equal to is not equal to cont…" at bounding box center [597, 469] width 468 height 1220
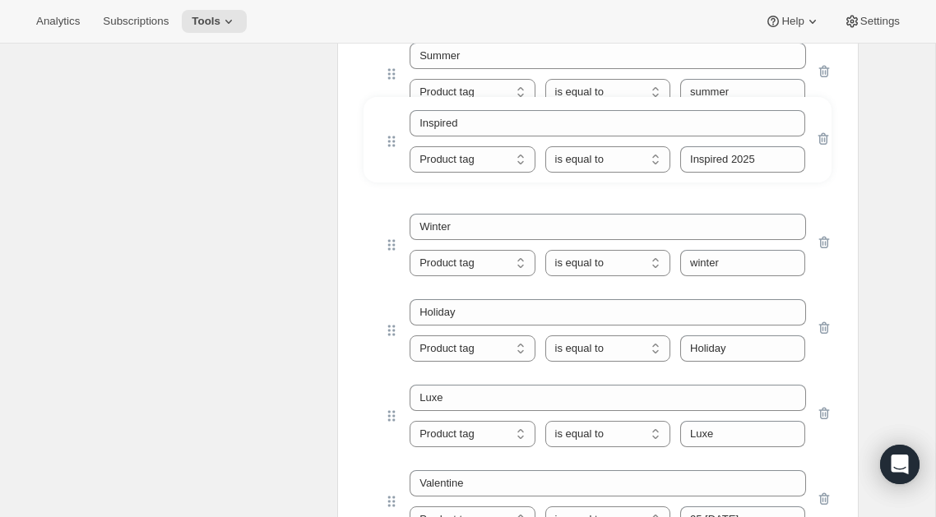
drag, startPoint x: 390, startPoint y: 243, endPoint x: 390, endPoint y: 134, distance: 108.5
click at [390, 134] on div "[DATE] Product tag Variant's title Product tag is equal to is not equal to cont…" at bounding box center [597, 469] width 468 height 1220
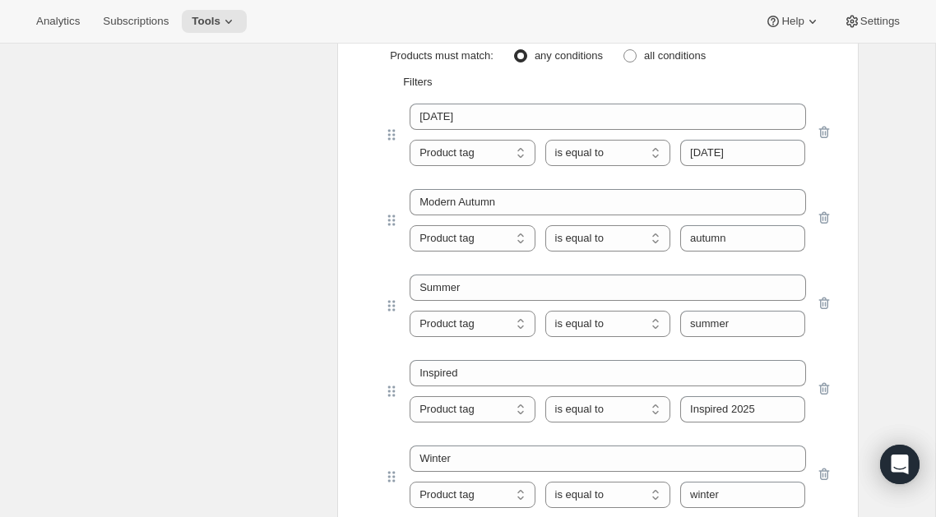
scroll to position [1487, 0]
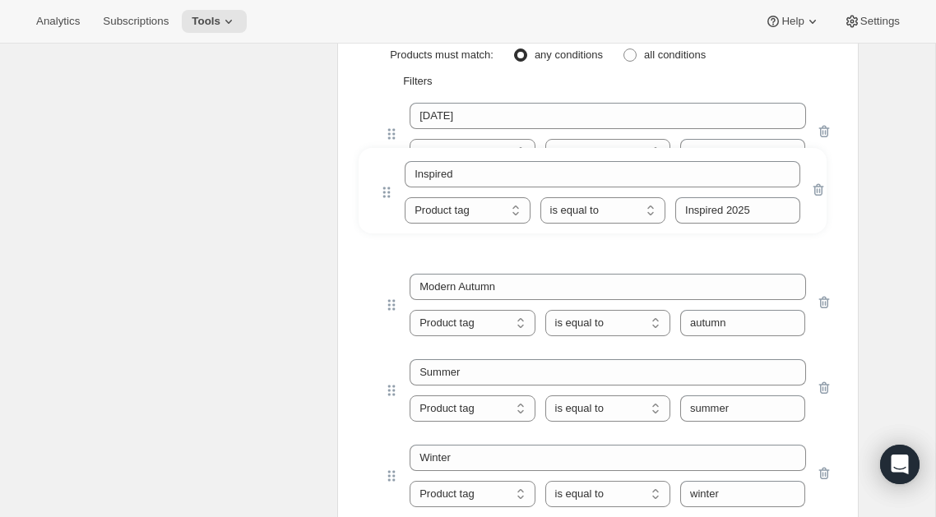
drag, startPoint x: 390, startPoint y: 385, endPoint x: 385, endPoint y: 180, distance: 204.8
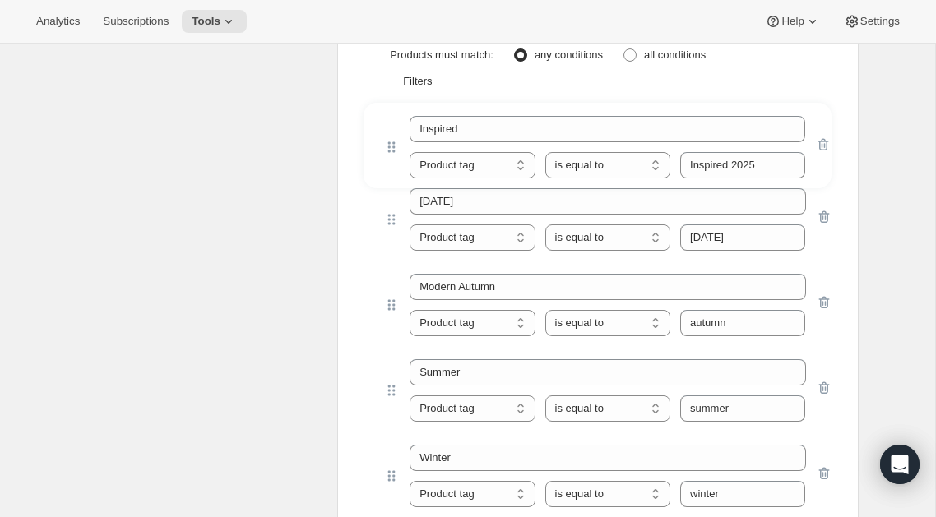
drag, startPoint x: 390, startPoint y: 219, endPoint x: 390, endPoint y: 143, distance: 76.5
